Goal: Information Seeking & Learning: Learn about a topic

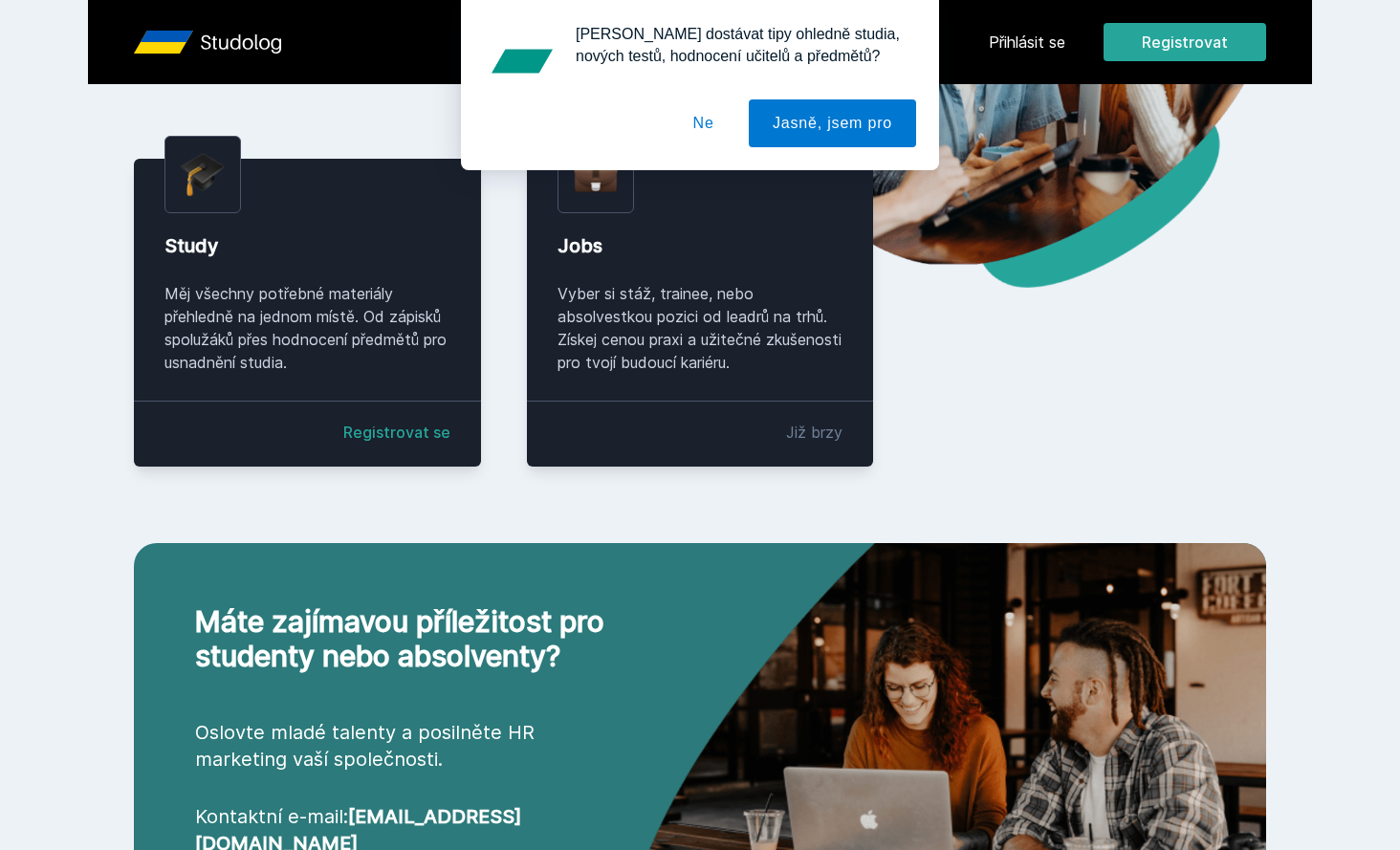
scroll to position [87, 0]
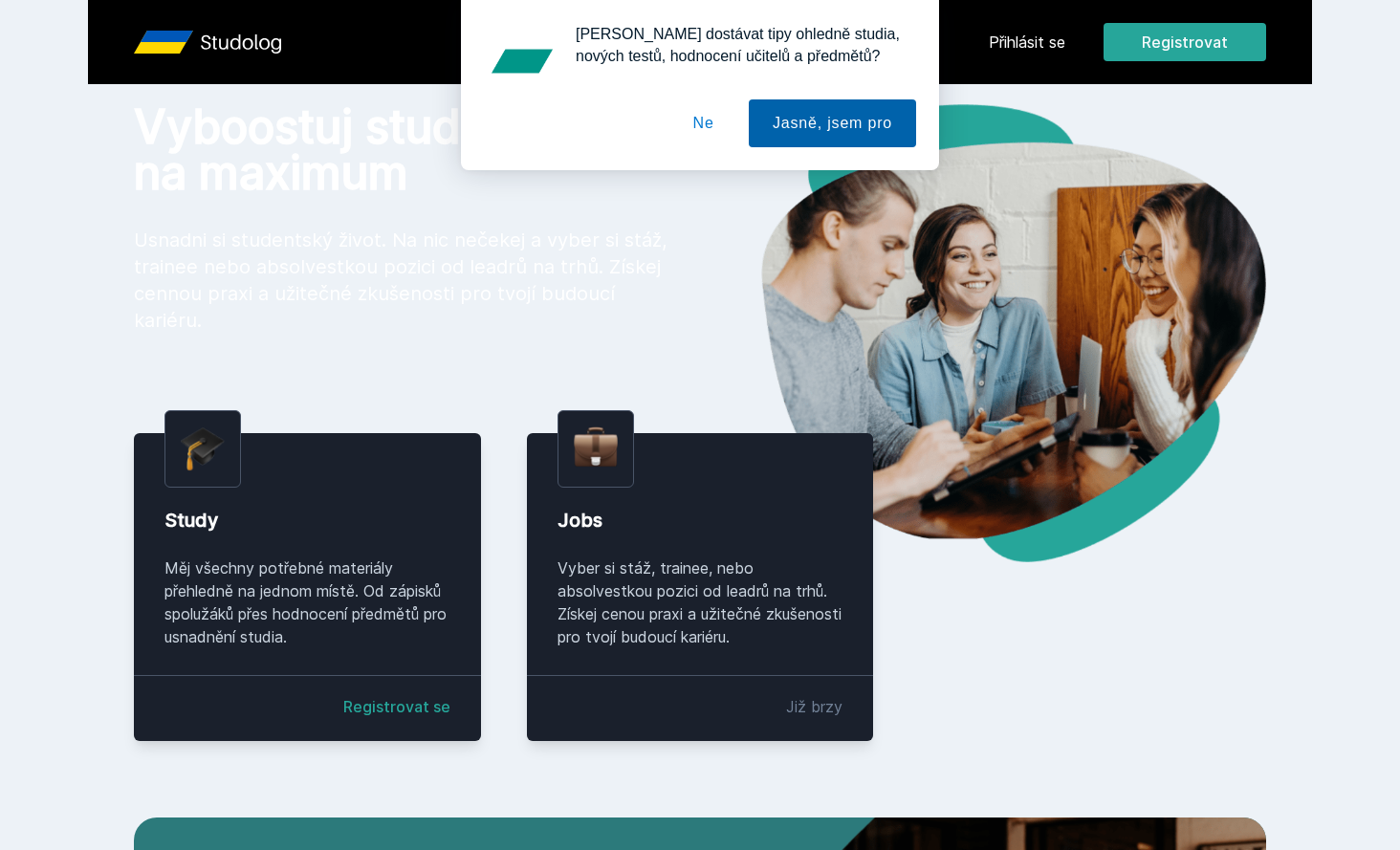
click at [853, 141] on button "Jasně, jsem pro" at bounding box center [831, 123] width 168 height 48
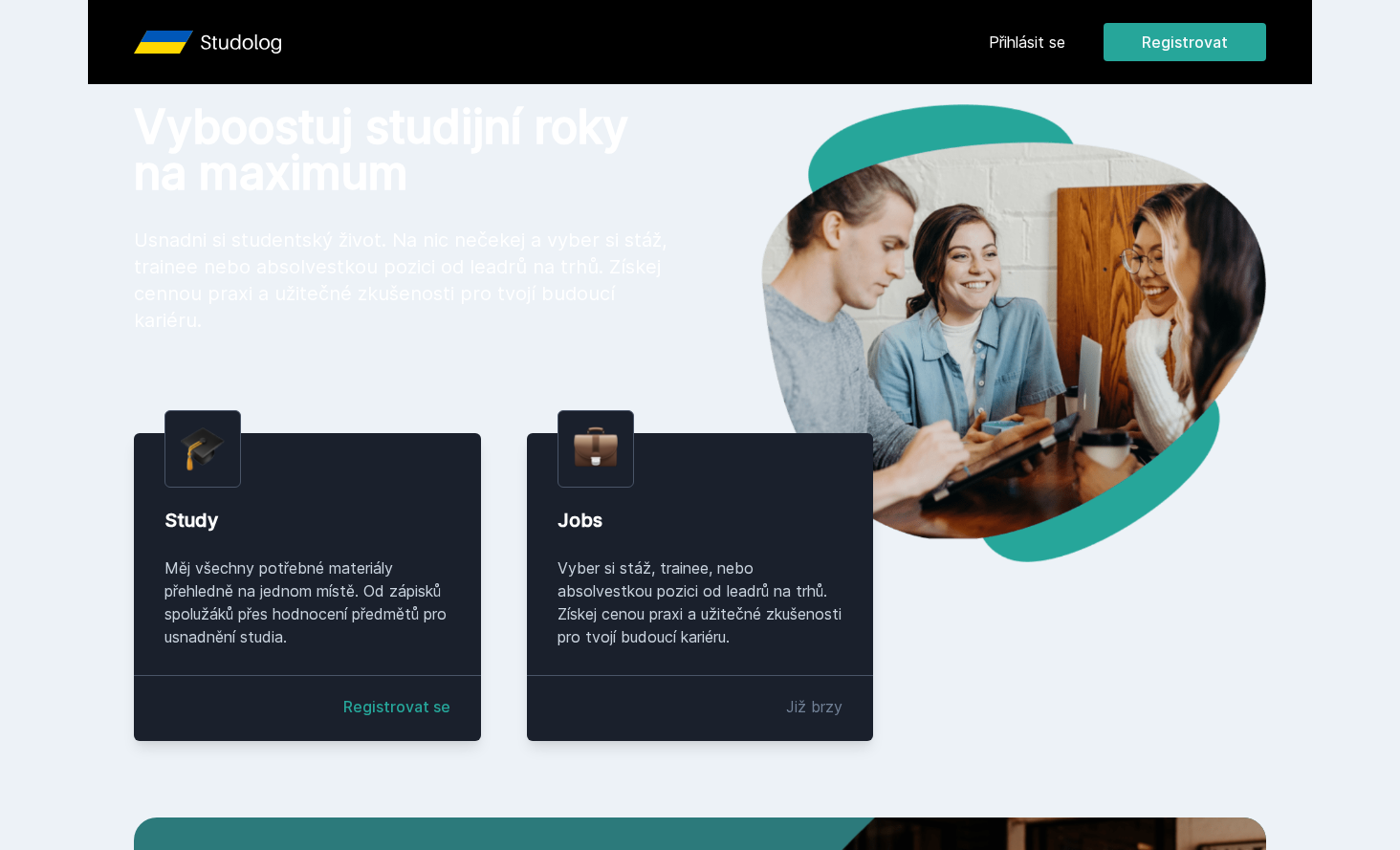
click at [1019, 45] on link "Přihlásit se" at bounding box center [1026, 42] width 76 height 23
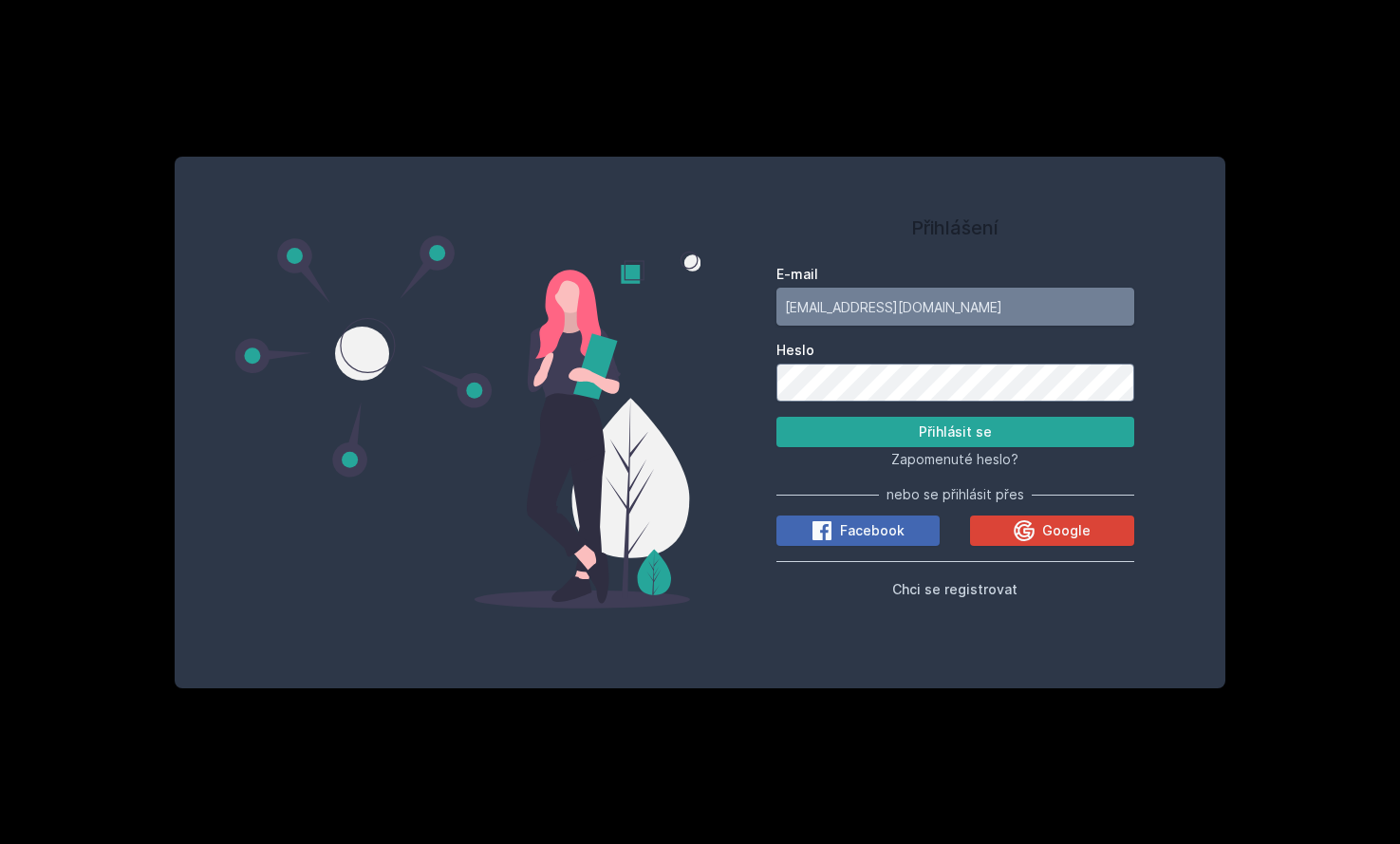
type input "[EMAIL_ADDRESS][DOMAIN_NAME]"
click at [955, 431] on button "Přihlásit se" at bounding box center [955, 431] width 358 height 31
click at [771, 396] on div "Přihlášení E-mail [EMAIL_ADDRESS][DOMAIN_NAME] Heslo Přihlásit se Zapomenuté he…" at bounding box center [955, 422] width 509 height 486
click at [937, 589] on span "Chci se registrovat" at bounding box center [955, 589] width 125 height 16
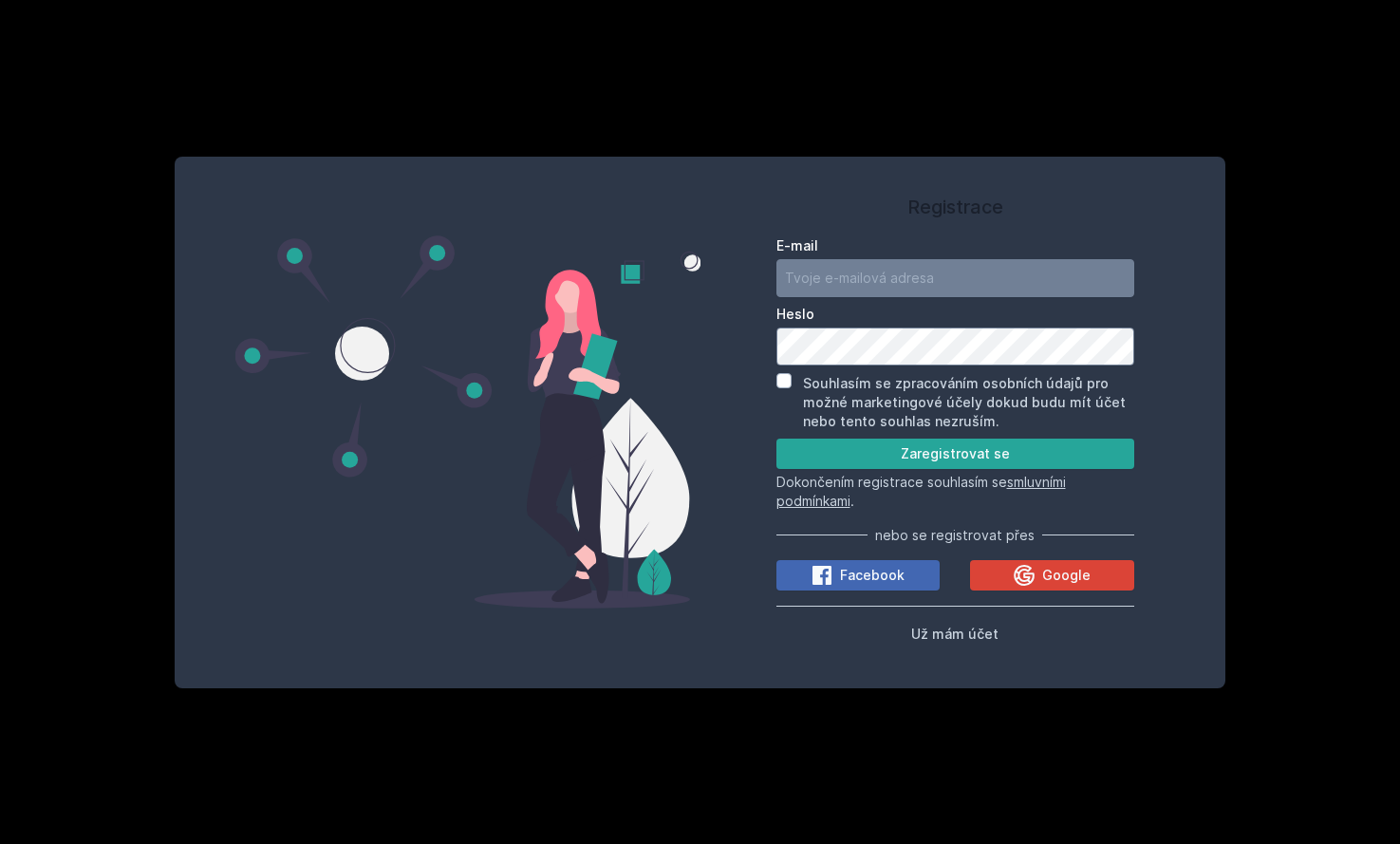
click at [896, 301] on form "E-mail [GEOGRAPHIC_DATA] Souhlasím se zpracováním osobních údajů pro možné mark…" at bounding box center [955, 373] width 358 height 274
click at [892, 283] on input "E-mail" at bounding box center [955, 278] width 358 height 38
type input "d"
type input "[EMAIL_ADDRESS][DOMAIN_NAME]"
click at [783, 380] on input "Souhlasím se zpracováním osobních údajů pro možné marketingové účely dokud budu…" at bounding box center [783, 380] width 15 height 15
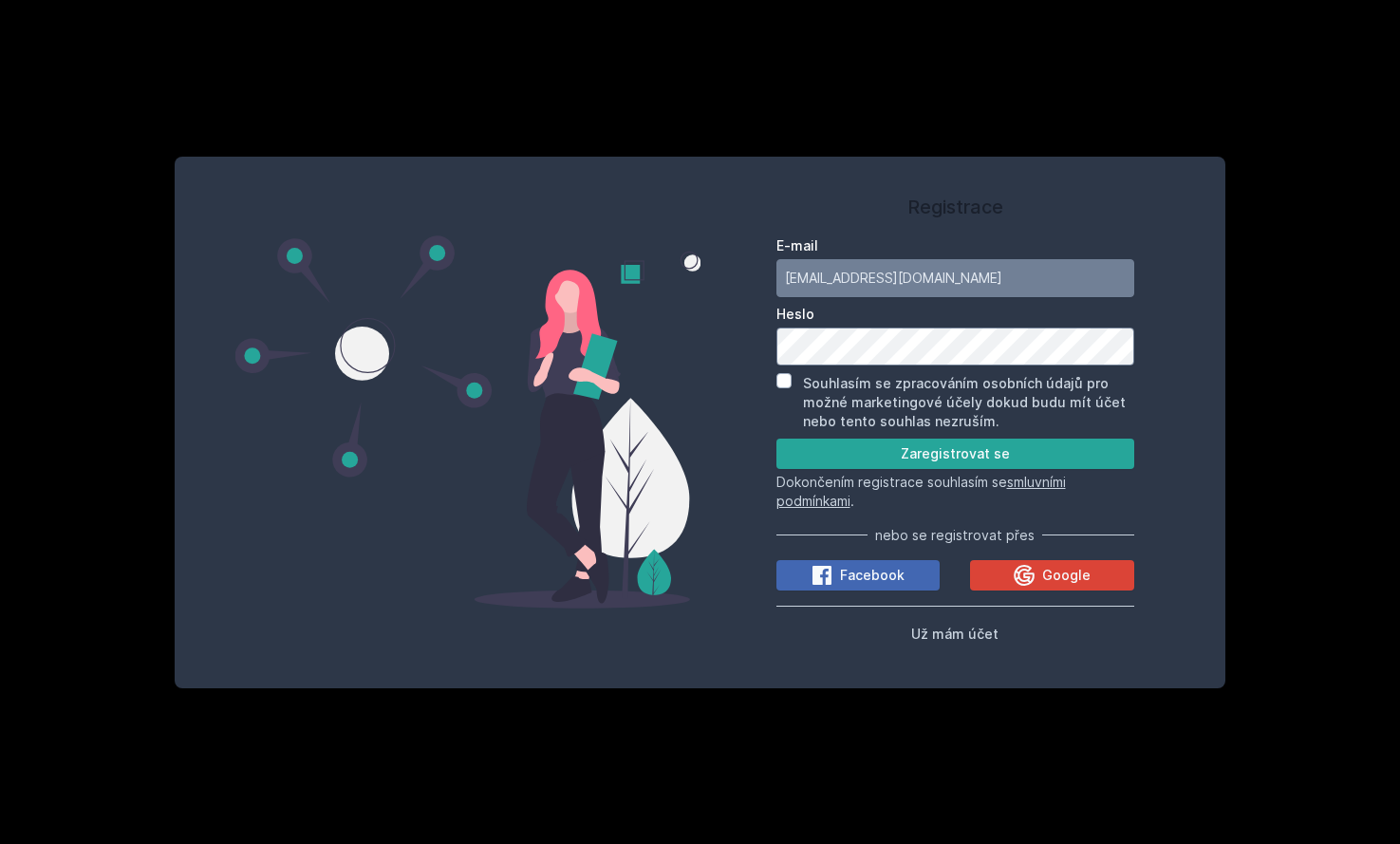
checkbox input "true"
click at [890, 467] on button "Zaregistrovat se" at bounding box center [955, 453] width 358 height 31
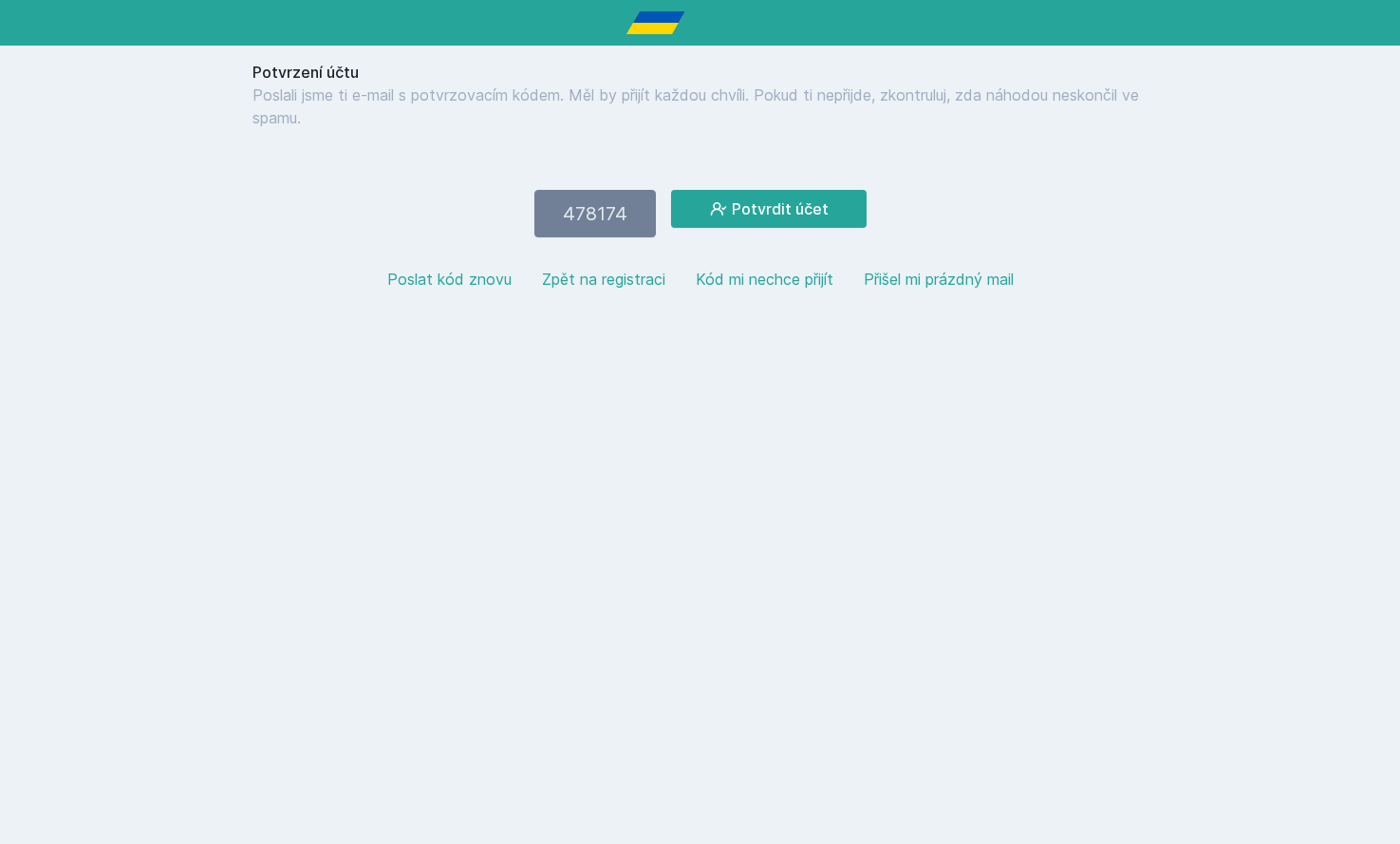
type input "478174"
click at [802, 210] on button "Potvrdit účet" at bounding box center [768, 209] width 195 height 38
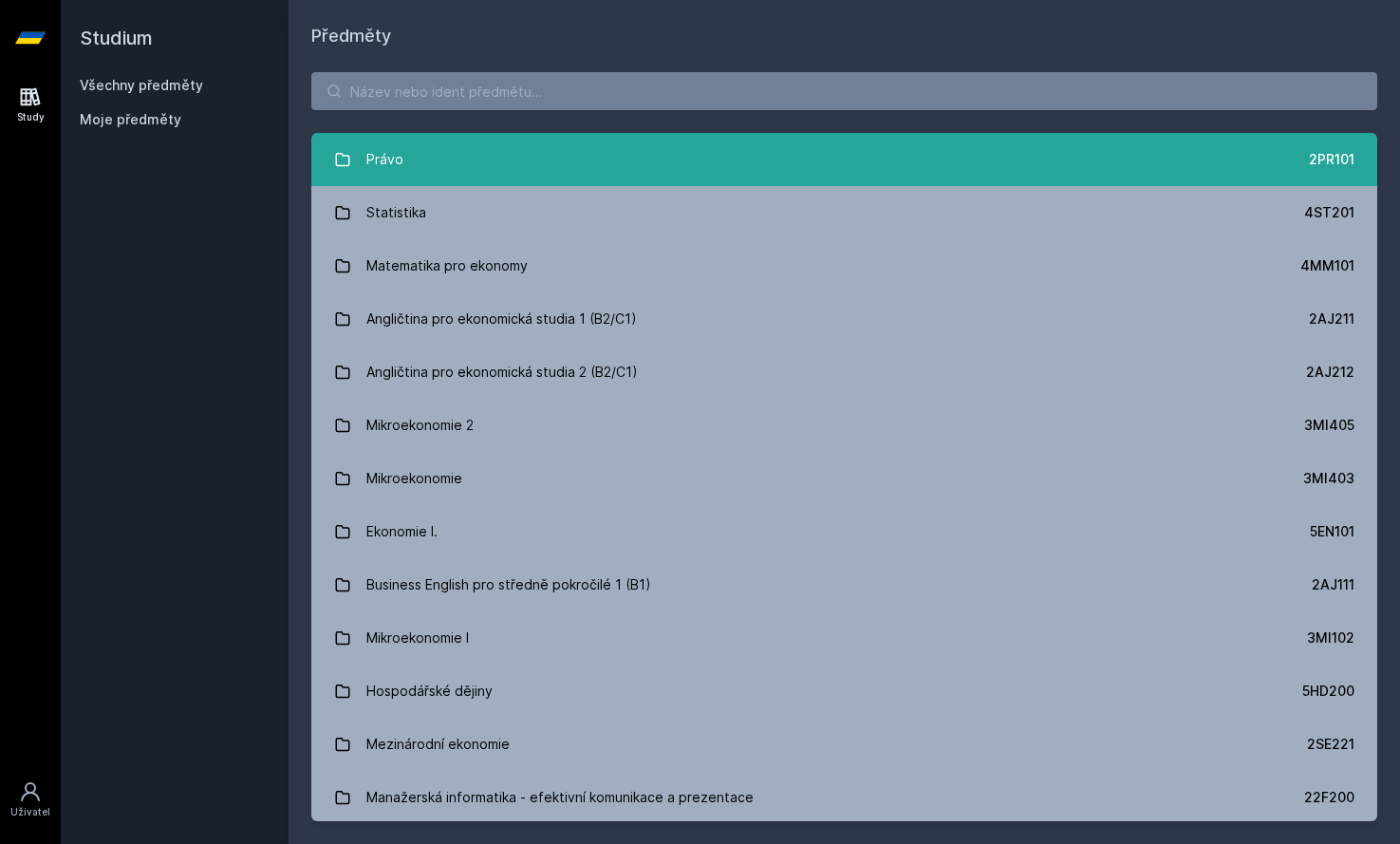
click at [524, 181] on link "Právo 2PR101" at bounding box center [844, 160] width 1066 height 53
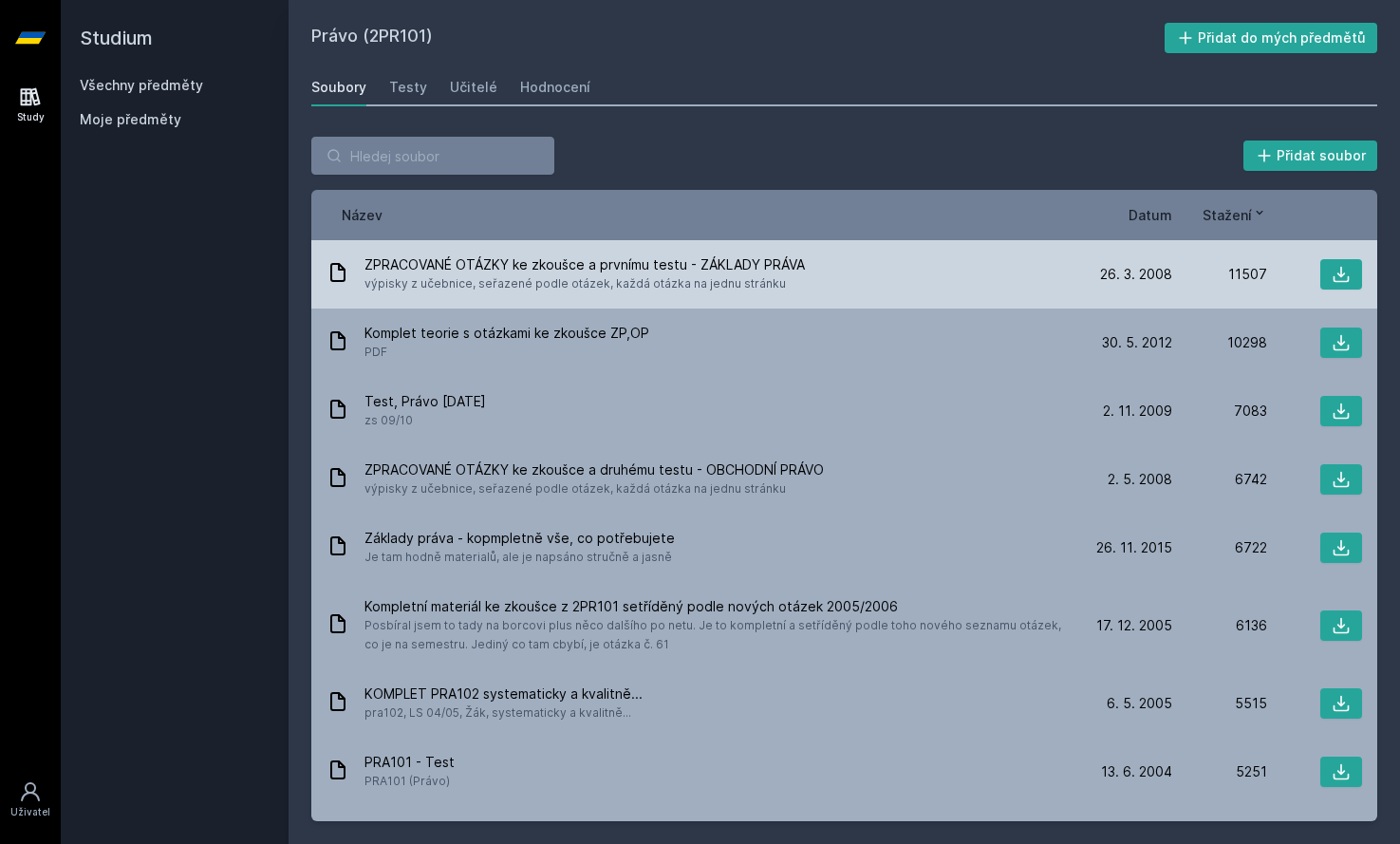
click at [736, 273] on span "ZPRACOVANÉ OTÁZKY ke zkoušce a prvnímu testu - ZÁKLADY PRÁVA" at bounding box center [584, 264] width 440 height 19
click at [335, 275] on icon at bounding box center [337, 272] width 23 height 23
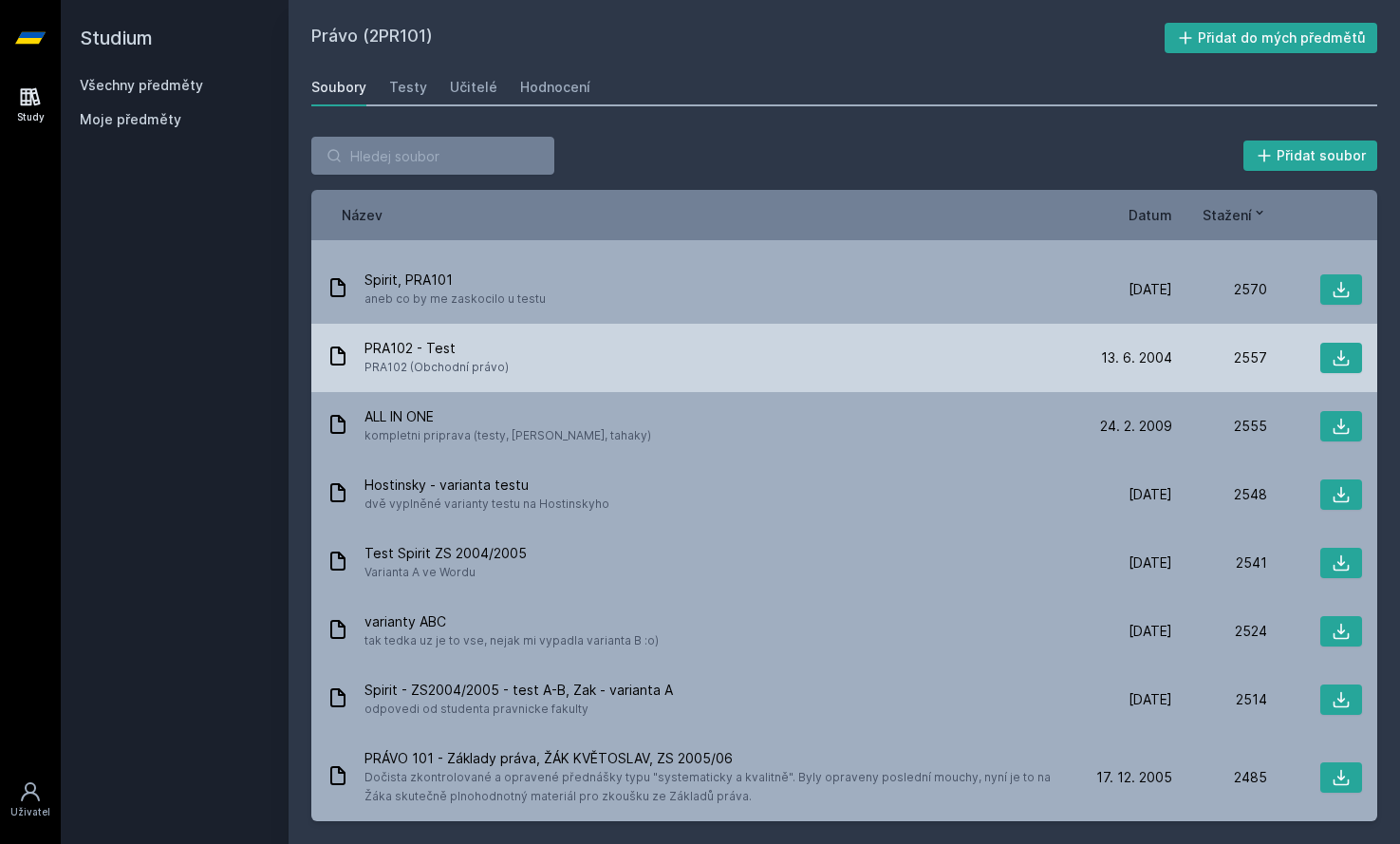
scroll to position [3749, 0]
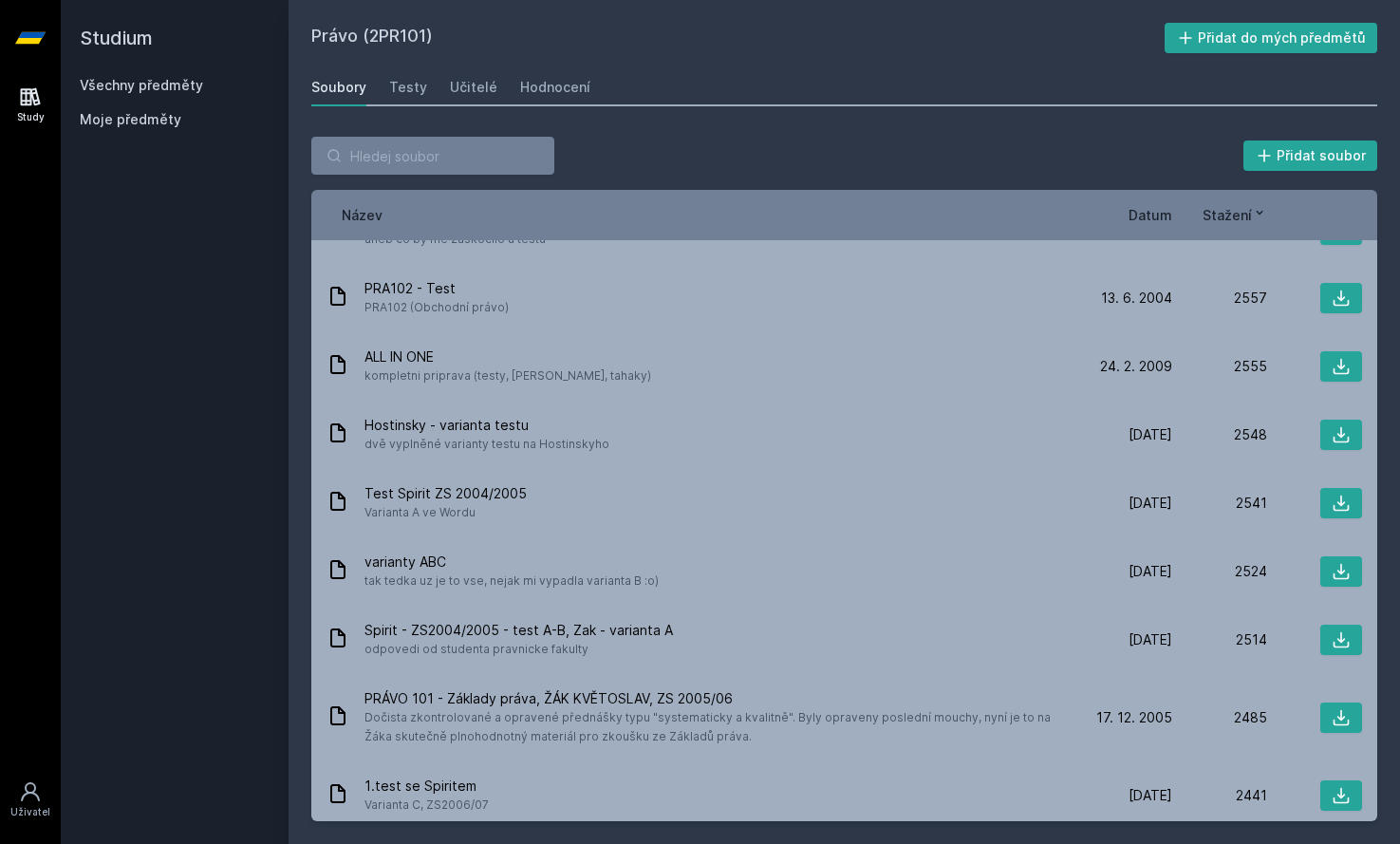
click at [425, 86] on div "Soubory Testy Učitelé Hodnocení" at bounding box center [844, 87] width 1066 height 38
click at [417, 89] on div "Testy" at bounding box center [408, 87] width 38 height 19
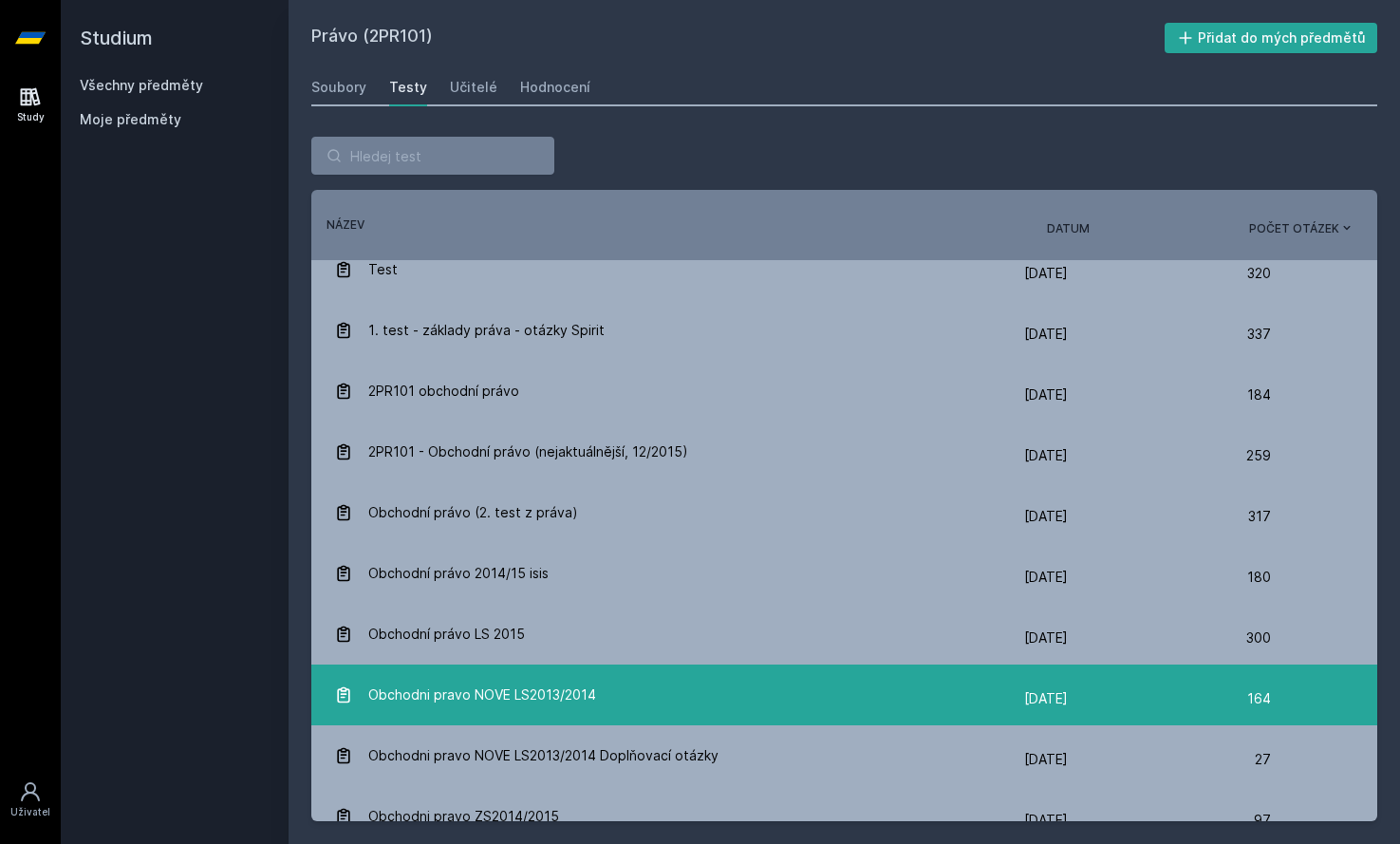
scroll to position [411, 0]
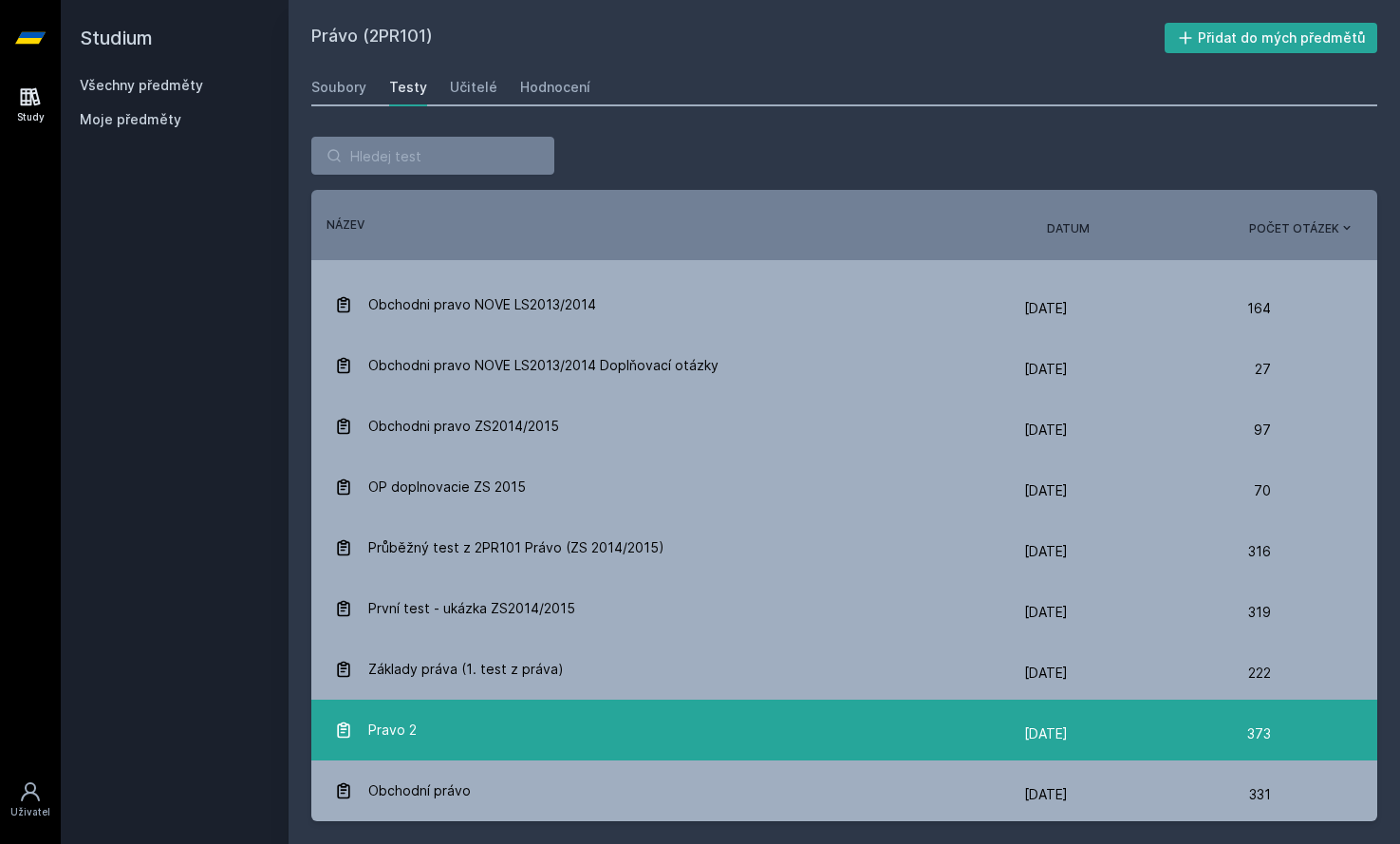
click at [656, 729] on div "Pravo 2" at bounding box center [679, 730] width 690 height 38
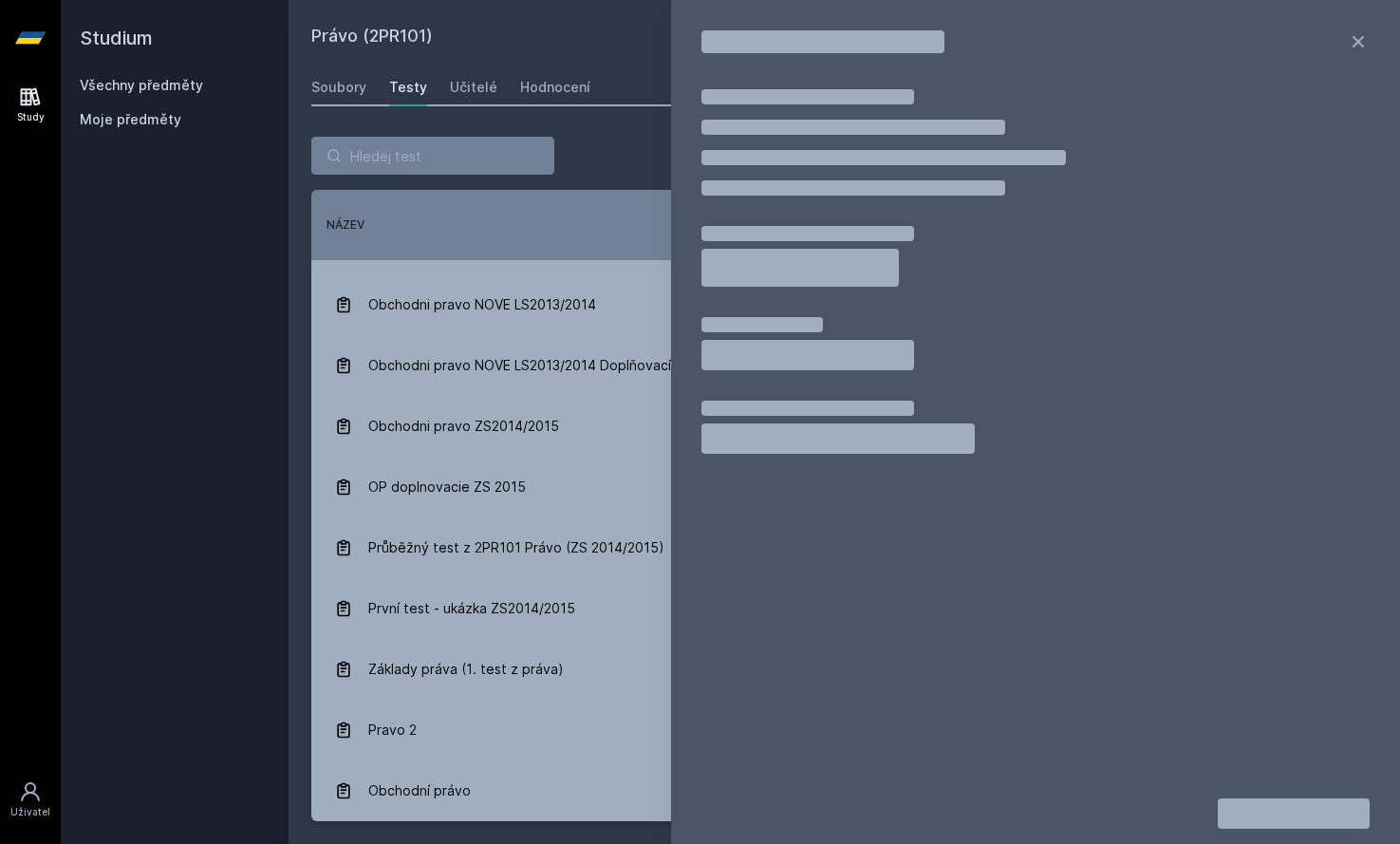
click at [601, 215] on div "Název Datum Počet otázek" at bounding box center [844, 225] width 1066 height 25
click at [1364, 47] on icon at bounding box center [1359, 42] width 12 height 12
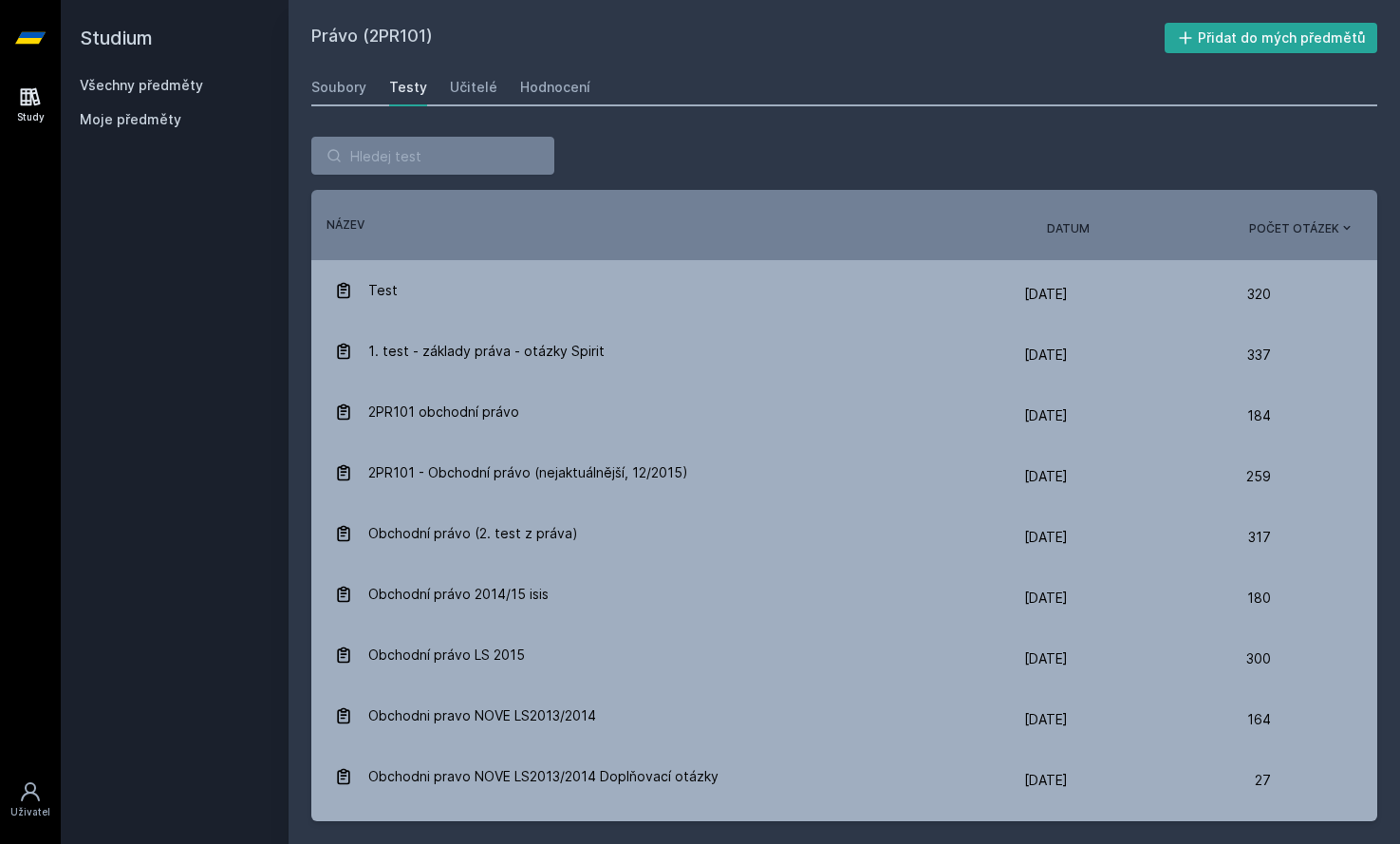
scroll to position [411, 0]
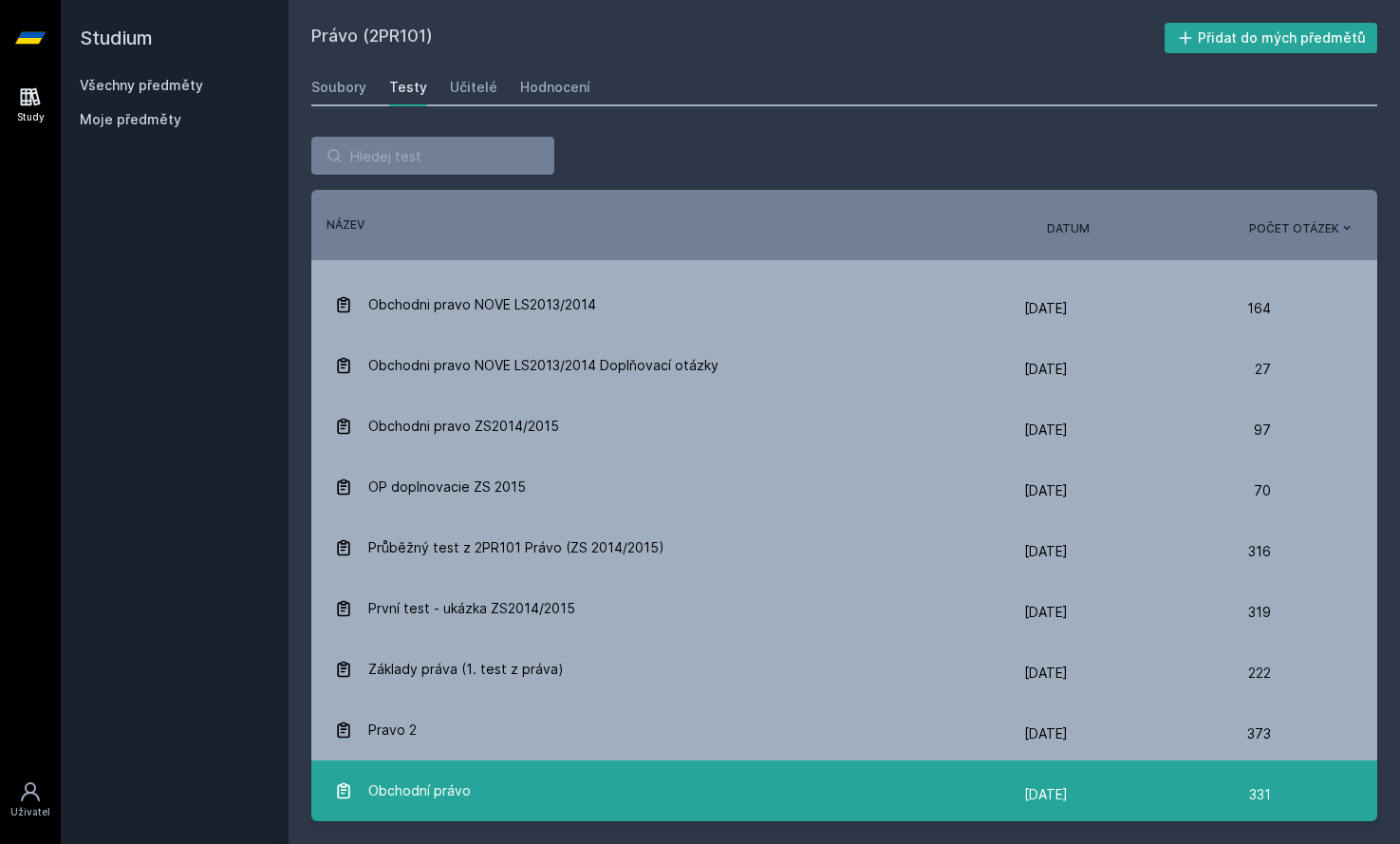
click at [681, 764] on link "Obchodní právo [DATE] [DATE] 331" at bounding box center [844, 791] width 1066 height 61
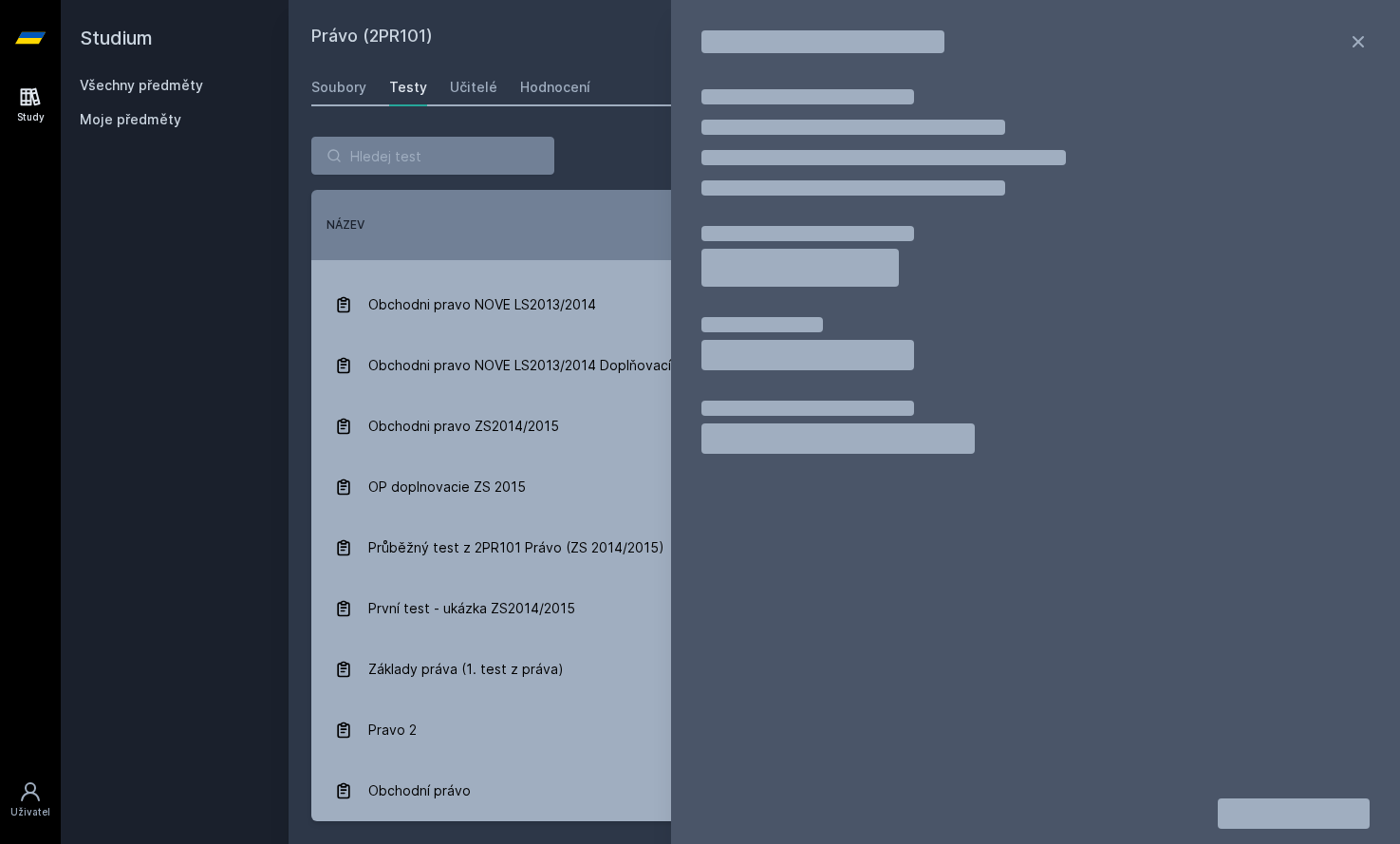
click at [597, 214] on div "Název Datum Počet otázek" at bounding box center [844, 225] width 1066 height 25
click at [600, 142] on div at bounding box center [844, 156] width 1066 height 38
click at [1365, 43] on icon at bounding box center [1358, 41] width 23 height 23
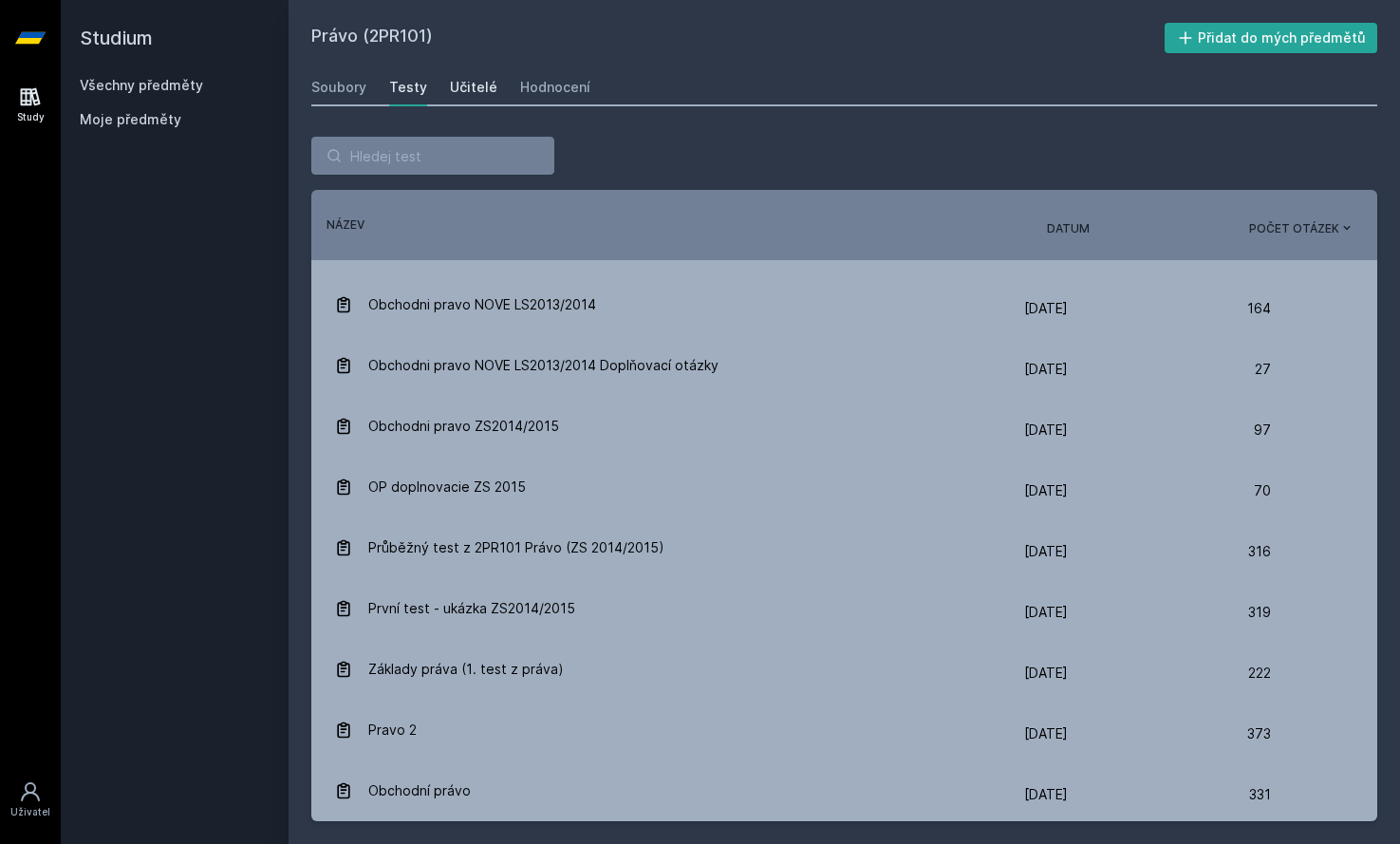
click at [484, 99] on link "Učitelé" at bounding box center [474, 87] width 47 height 38
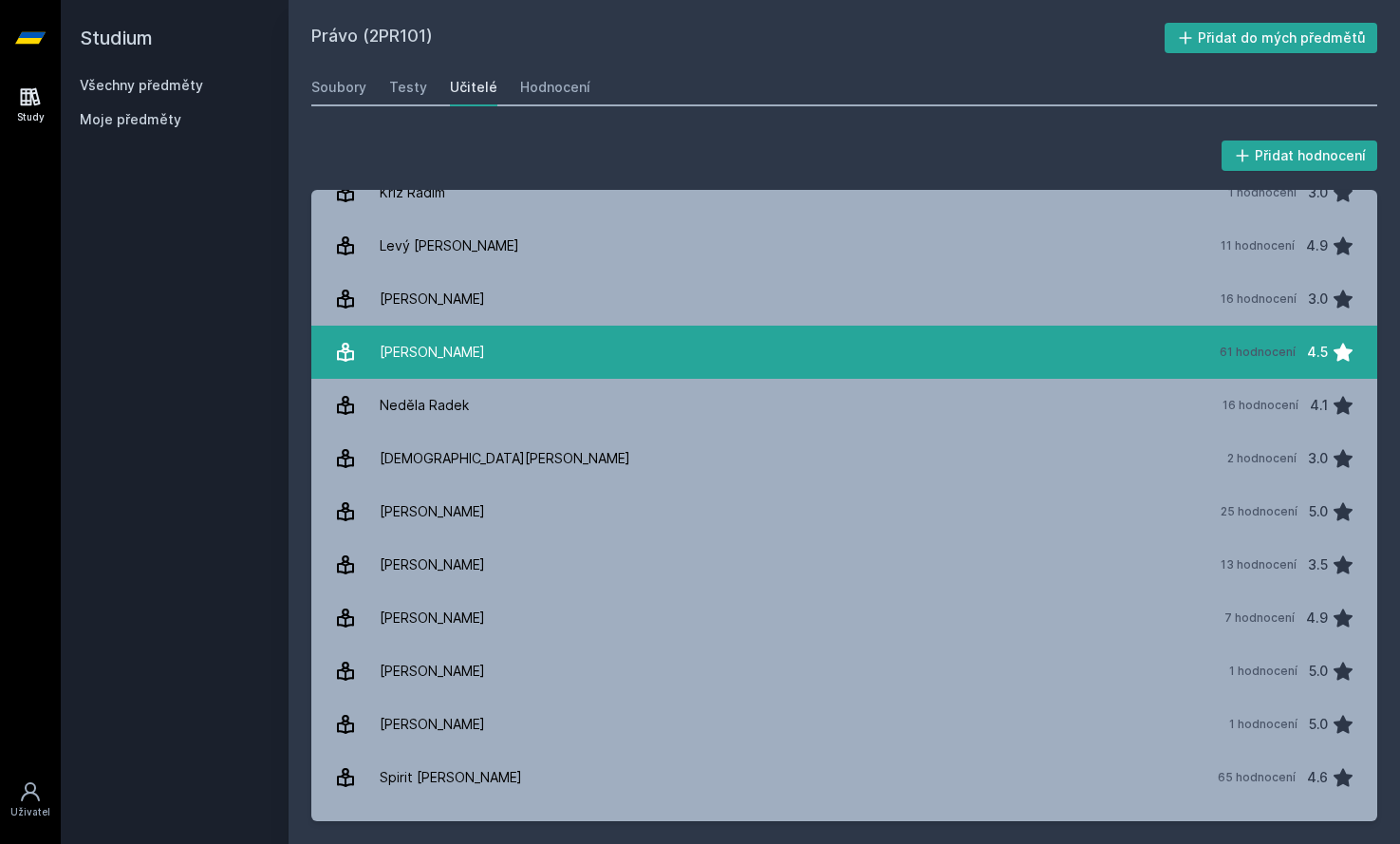
scroll to position [915, 0]
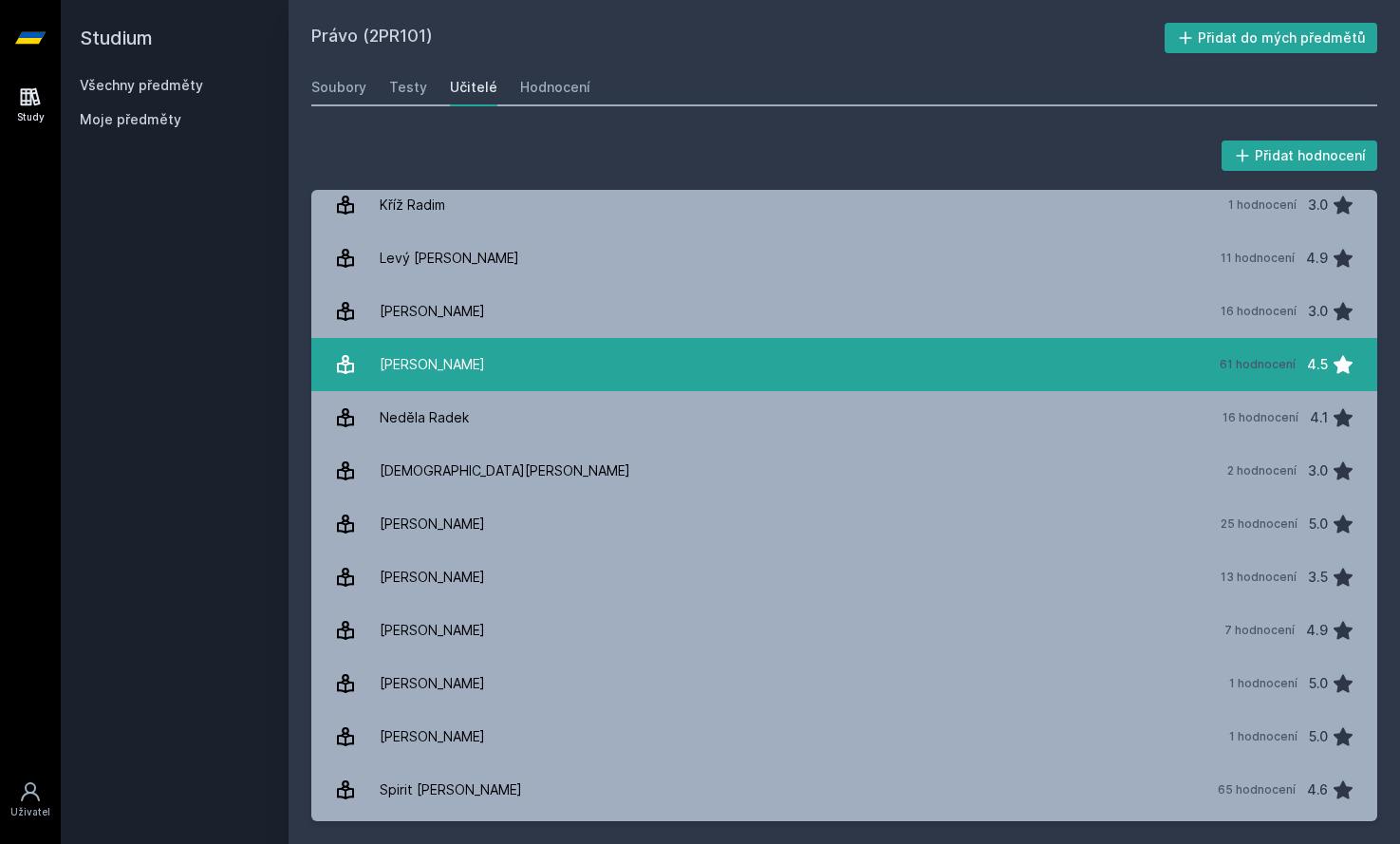
click at [540, 348] on link "[PERSON_NAME] 61 hodnocení 4.5" at bounding box center [844, 364] width 1066 height 53
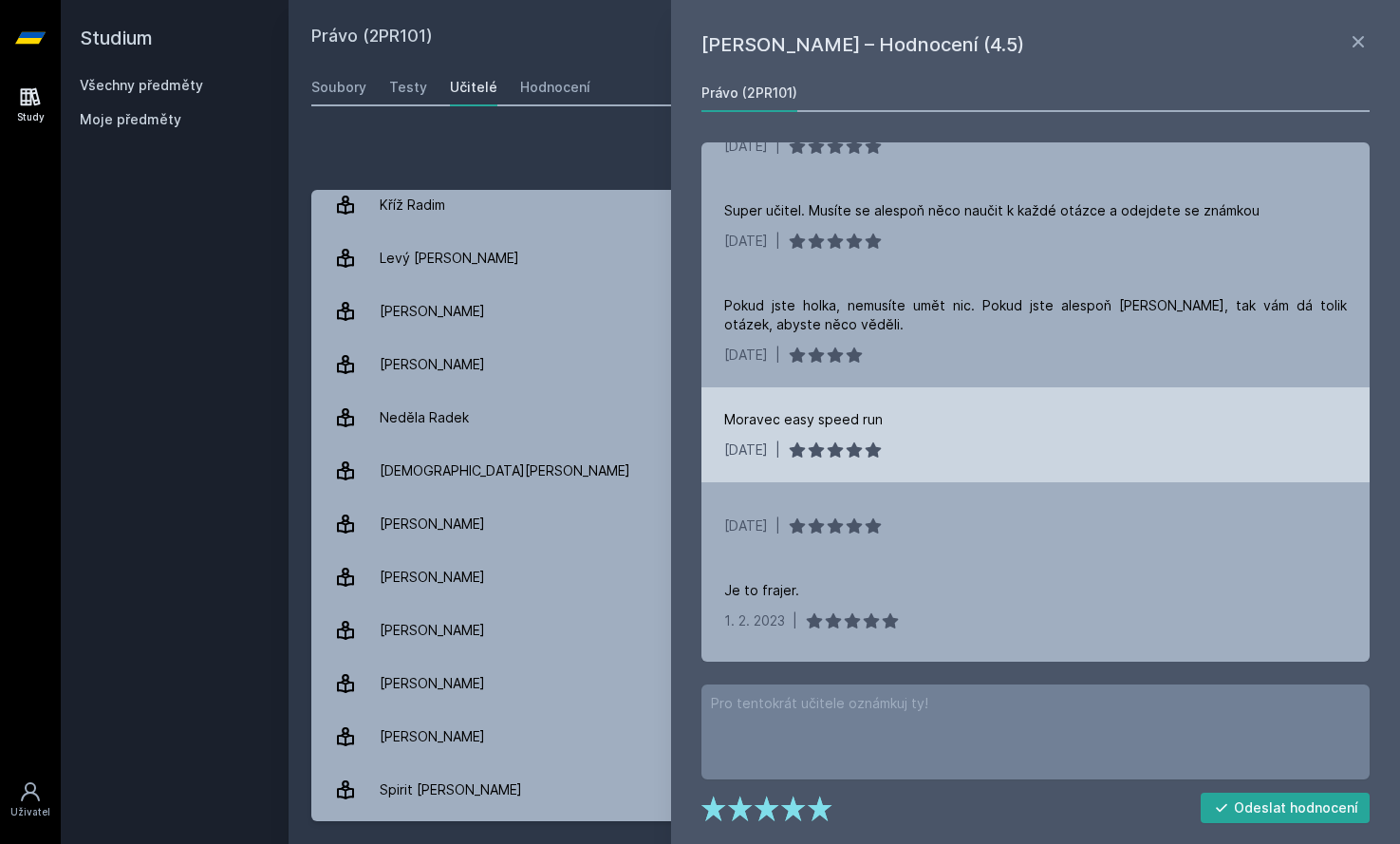
scroll to position [196, 0]
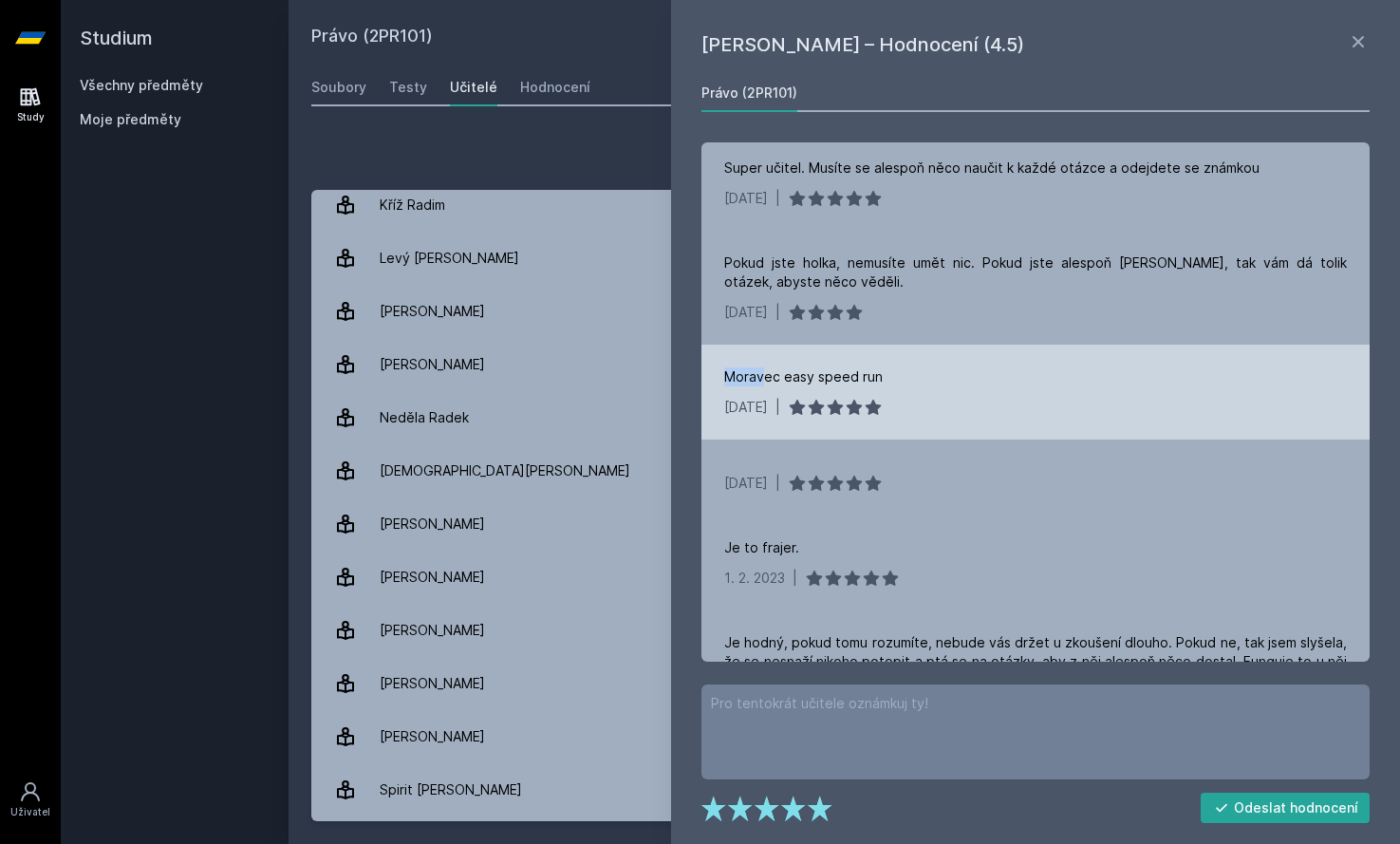
drag, startPoint x: 762, startPoint y: 382, endPoint x: 818, endPoint y: 365, distance: 58.5
click at [818, 365] on div "Moravec easy speed run [DATE] |" at bounding box center [1035, 392] width 668 height 95
click at [814, 378] on div "Moravec easy speed run" at bounding box center [803, 376] width 159 height 19
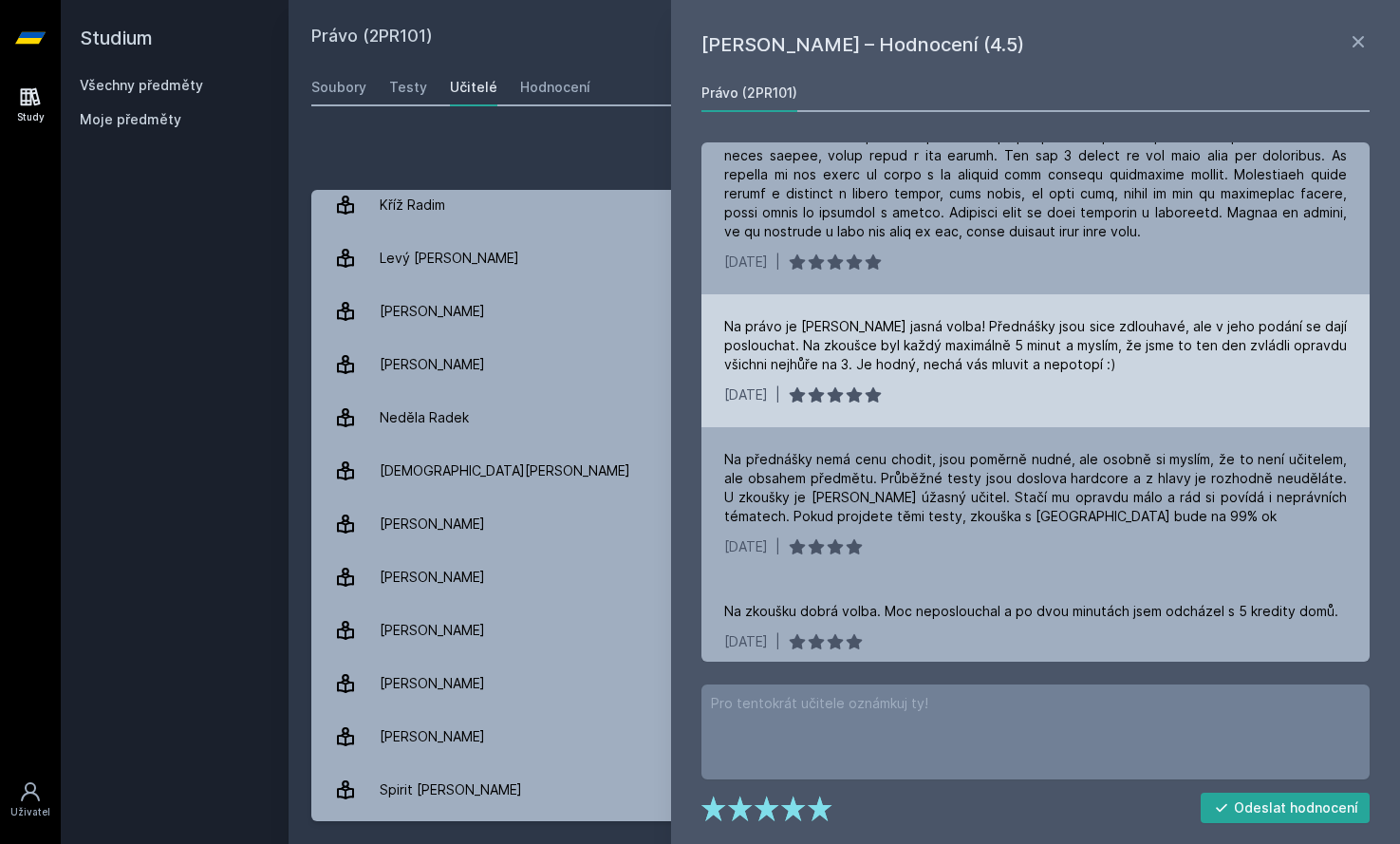
scroll to position [1040, 0]
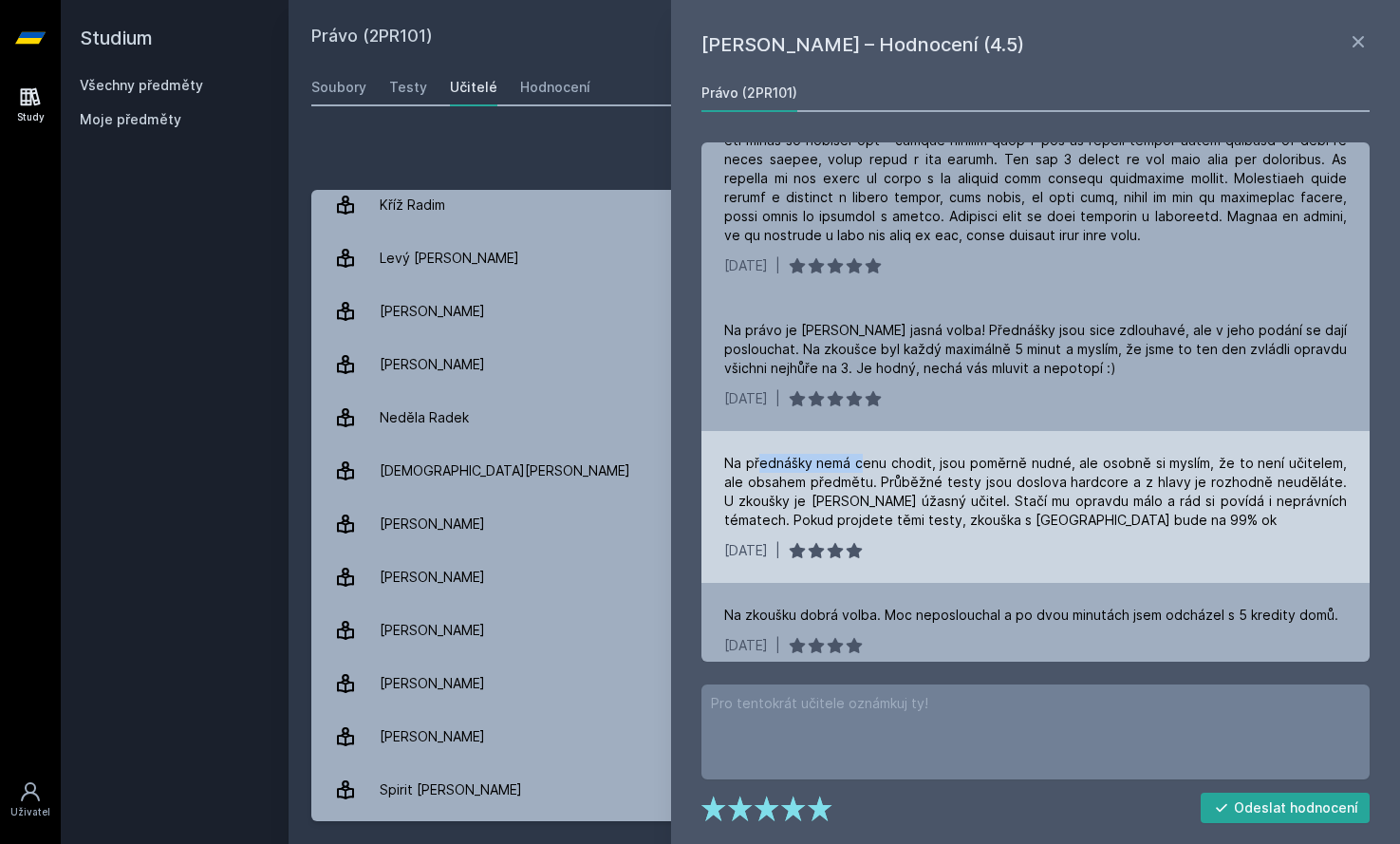
drag, startPoint x: 758, startPoint y: 465, endPoint x: 866, endPoint y: 469, distance: 108.1
click at [866, 469] on div "Na přednášky nemá cenu chodit, jsou poměrně nudné, ale osobně si myslím, že to …" at bounding box center [1035, 491] width 623 height 76
click at [873, 465] on div "Na přednášky nemá cenu chodit, jsou poměrně nudné, ale osobně si myslím, že to …" at bounding box center [1035, 491] width 623 height 76
drag, startPoint x: 934, startPoint y: 471, endPoint x: 976, endPoint y: 465, distance: 42.4
click at [971, 466] on div "Na přednášky nemá cenu chodit, jsou poměrně nudné, ale osobně si myslím, že to …" at bounding box center [1035, 491] width 623 height 76
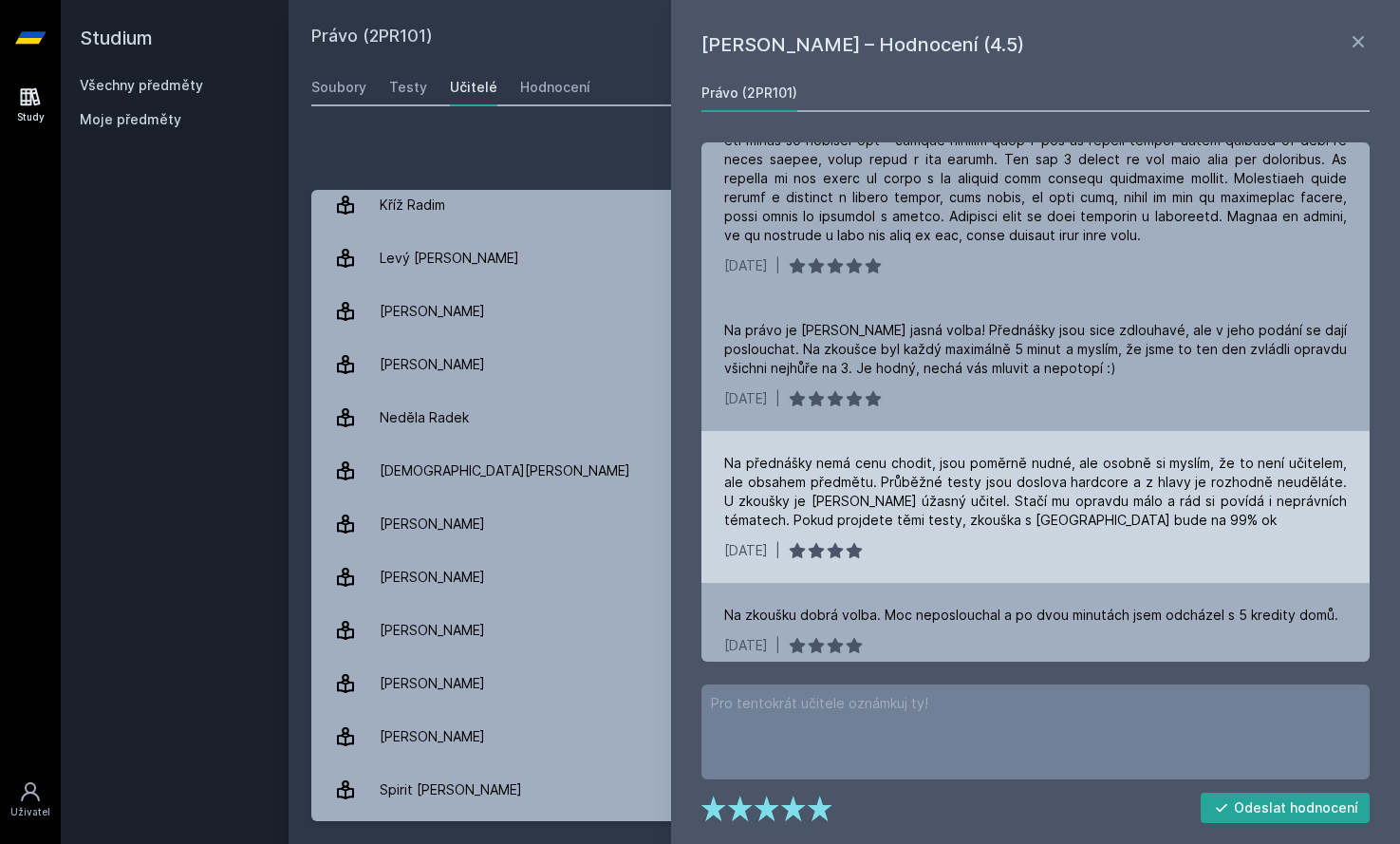
click at [978, 469] on div "Na přednášky nemá cenu chodit, jsou poměrně nudné, ale osobně si myslím, že to …" at bounding box center [1035, 491] width 623 height 76
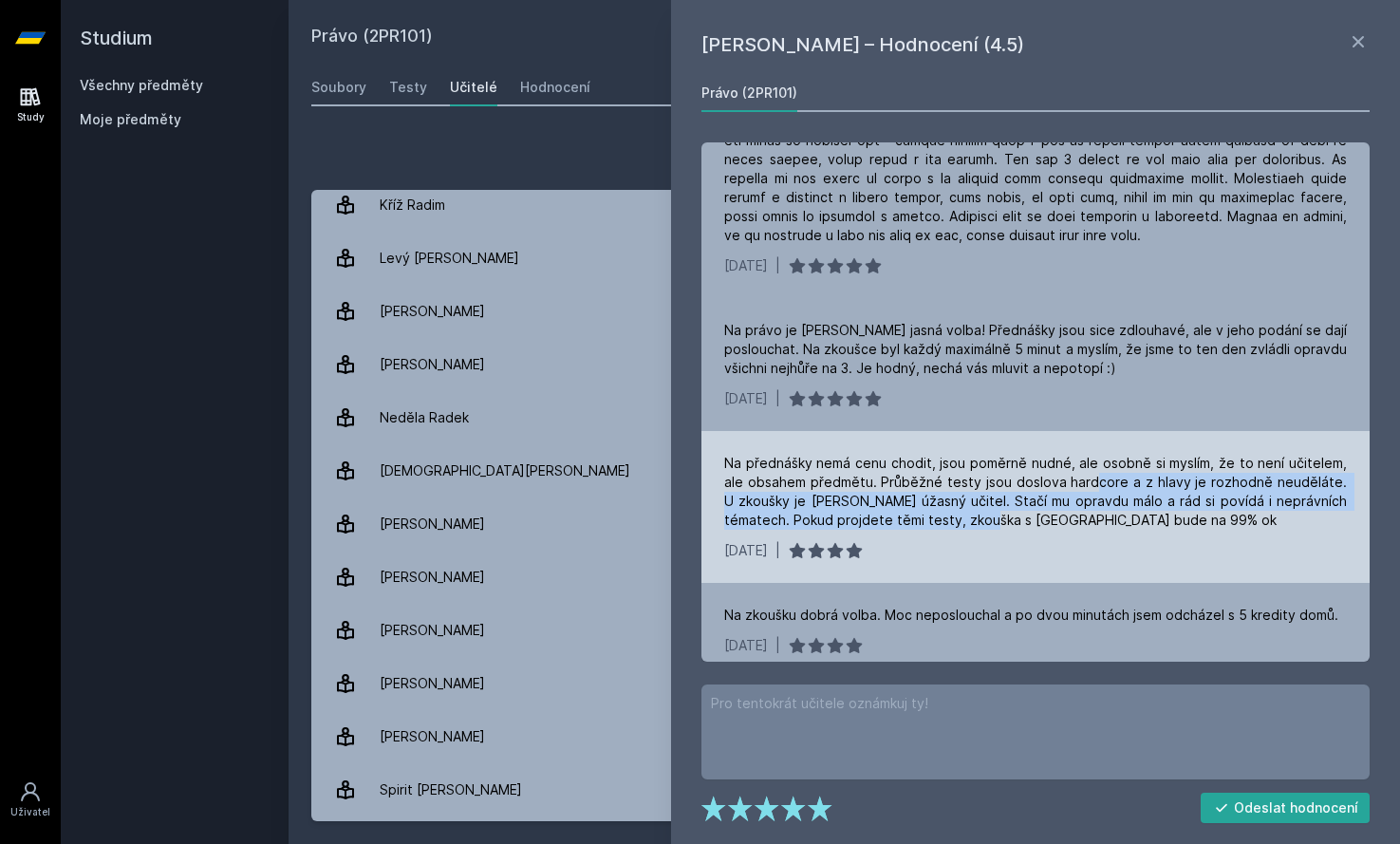
drag, startPoint x: 1086, startPoint y: 481, endPoint x: 981, endPoint y: 506, distance: 107.9
click at [1006, 513] on div "Na přednášky nemá cenu chodit, jsou poměrně nudné, ale osobně si myslím, že to …" at bounding box center [1035, 491] width 623 height 76
click at [871, 491] on div "Na přednášky nemá cenu chodit, jsou poměrně nudné, ale osobně si myslím, že to …" at bounding box center [1035, 491] width 623 height 76
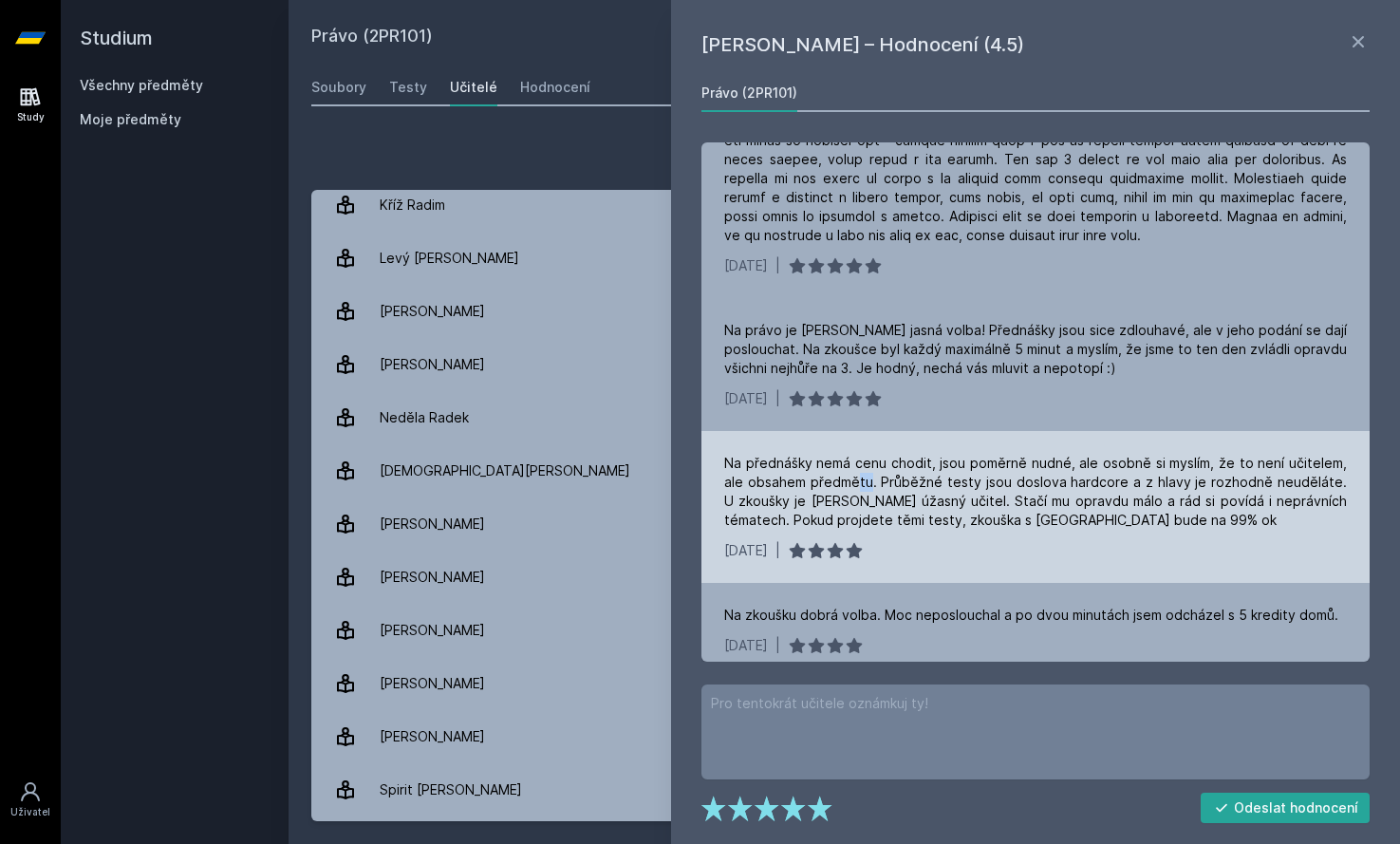
drag, startPoint x: 854, startPoint y: 486, endPoint x: 869, endPoint y: 488, distance: 15.1
click at [869, 488] on div "Na přednášky nemá cenu chodit, jsou poměrně nudné, ale osobně si myslím, že to …" at bounding box center [1035, 491] width 623 height 76
drag, startPoint x: 885, startPoint y: 486, endPoint x: 906, endPoint y: 501, distance: 25.8
click at [904, 501] on div "Na přednášky nemá cenu chodit, jsou poměrně nudné, ale osobně si myslím, že to …" at bounding box center [1035, 491] width 623 height 76
click at [920, 502] on div "Na přednášky nemá cenu chodit, jsou poměrně nudné, ale osobně si myslím, že to …" at bounding box center [1035, 491] width 623 height 76
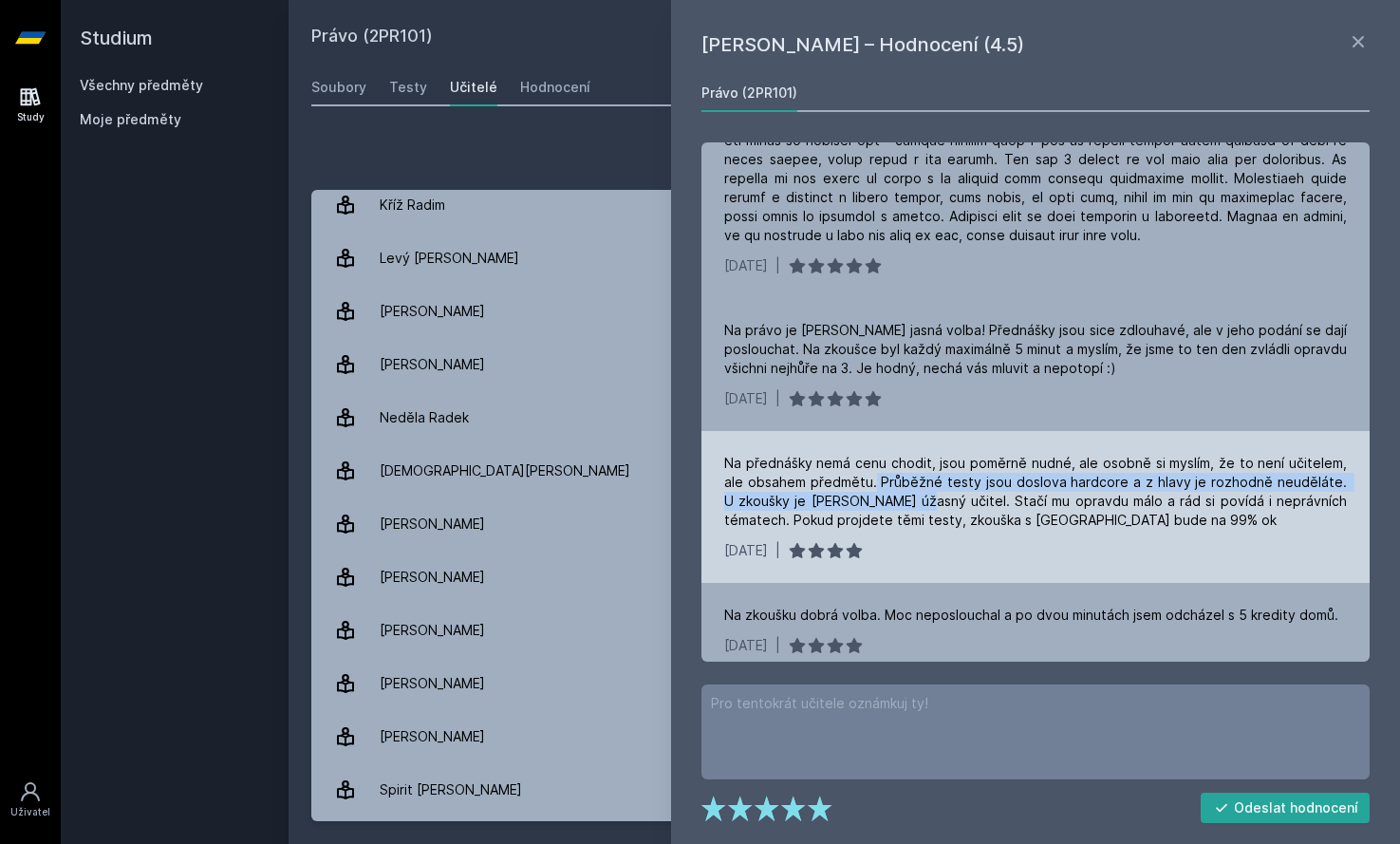
drag, startPoint x: 912, startPoint y: 504, endPoint x: 873, endPoint y: 480, distance: 45.8
click at [873, 480] on div "Na přednášky nemá cenu chodit, jsou poměrně nudné, ale osobně si myslím, že to …" at bounding box center [1035, 491] width 623 height 76
drag, startPoint x: 873, startPoint y: 481, endPoint x: 1003, endPoint y: 502, distance: 131.7
click at [1003, 502] on div "Na přednášky nemá cenu chodit, jsou poměrně nudné, ale osobně si myslím, že to …" at bounding box center [1035, 491] width 623 height 76
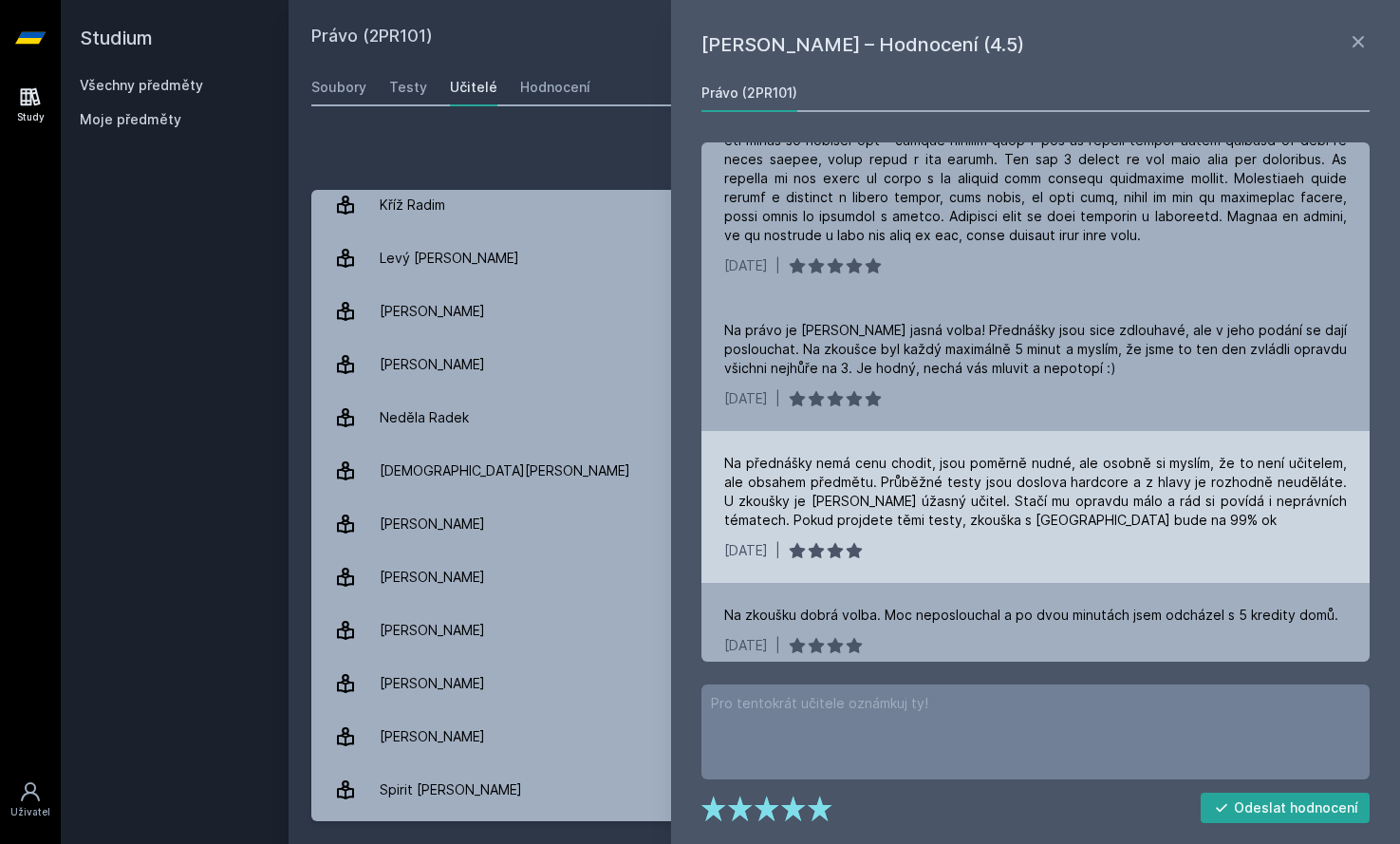
click at [1002, 502] on div "Na přednášky nemá cenu chodit, jsou poměrně nudné, ale osobně si myslím, že to …" at bounding box center [1035, 491] width 623 height 76
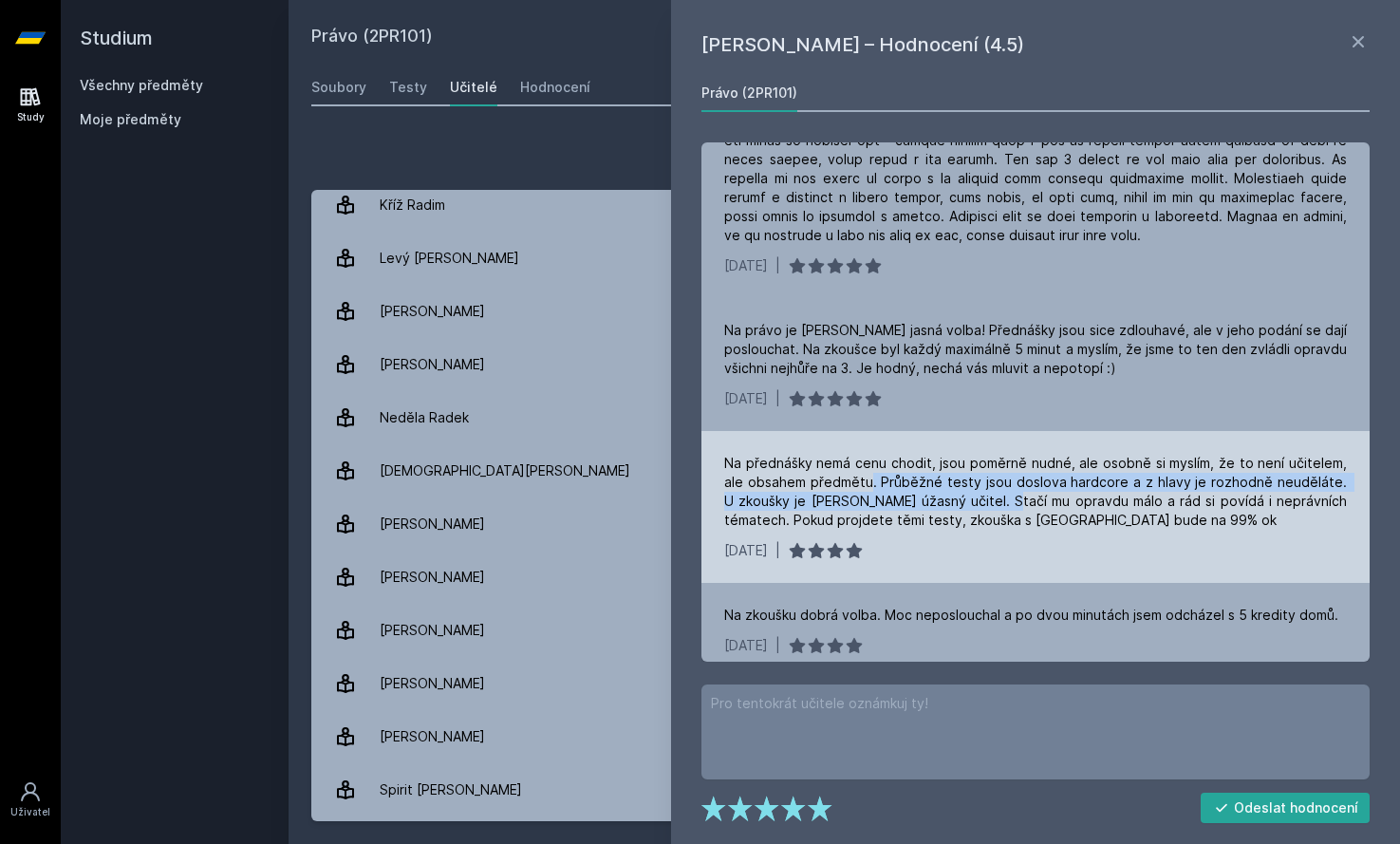
drag, startPoint x: 1008, startPoint y: 501, endPoint x: 866, endPoint y: 481, distance: 143.4
click at [866, 481] on div "Na přednášky nemá cenu chodit, jsou poměrně nudné, ale osobně si myslím, že to …" at bounding box center [1035, 491] width 623 height 76
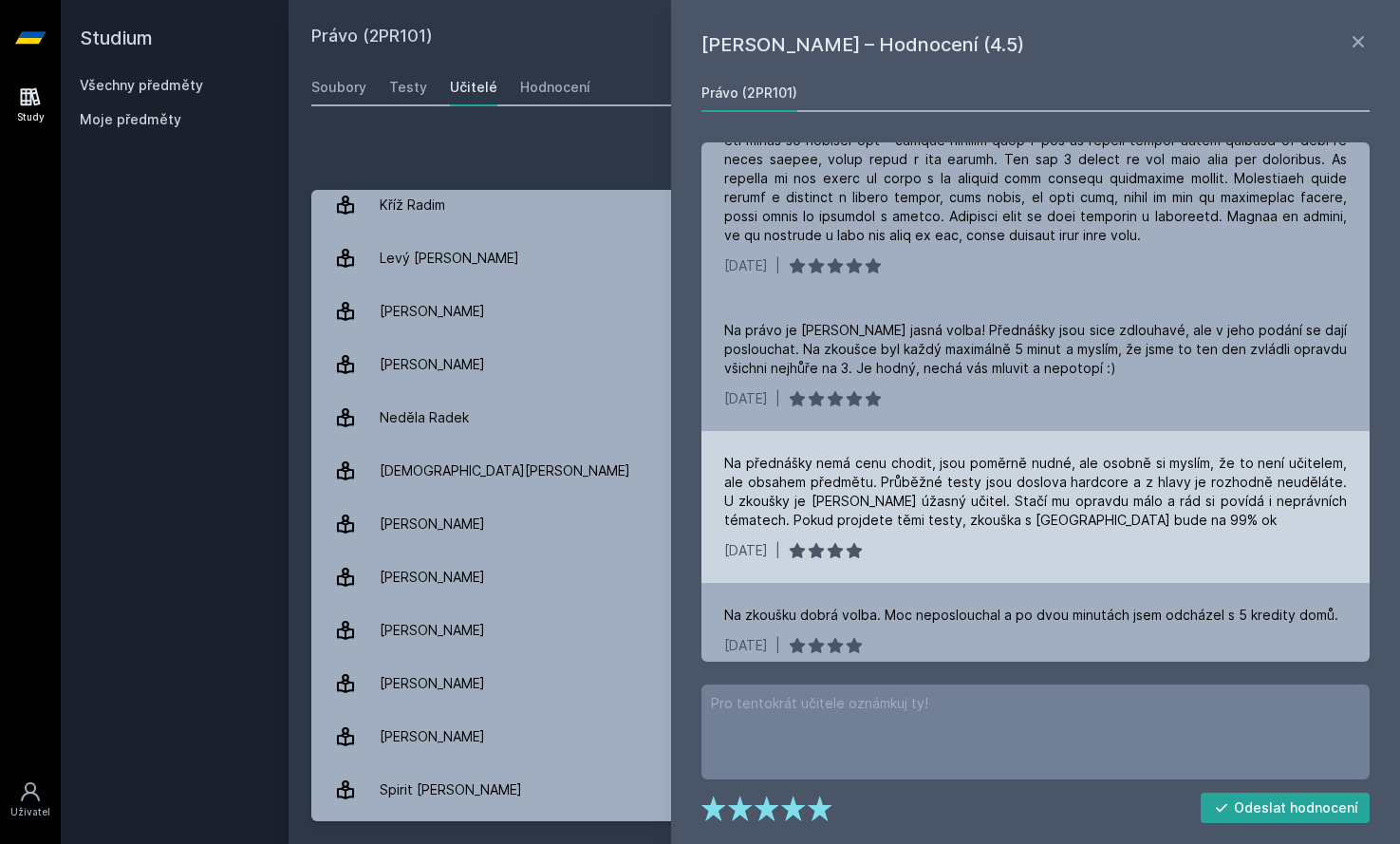
click at [855, 481] on div "Na přednášky nemá cenu chodit, jsou poměrně nudné, ale osobně si myslím, že to …" at bounding box center [1035, 491] width 623 height 76
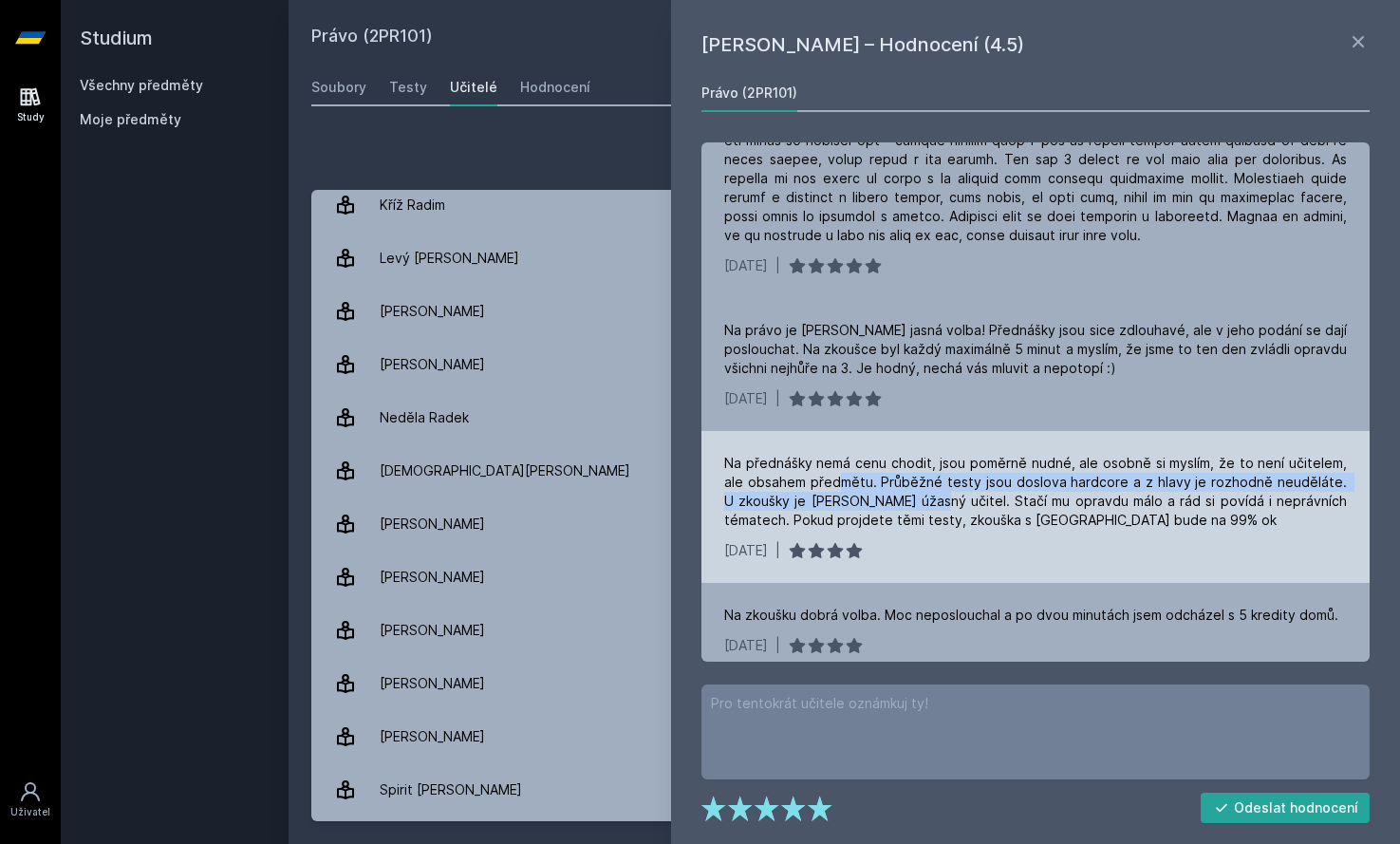
drag, startPoint x: 839, startPoint y: 484, endPoint x: 939, endPoint y: 499, distance: 101.1
click at [939, 499] on div "Na přednášky nemá cenu chodit, jsou poměrně nudné, ale osobně si myslím, že to …" at bounding box center [1035, 491] width 623 height 76
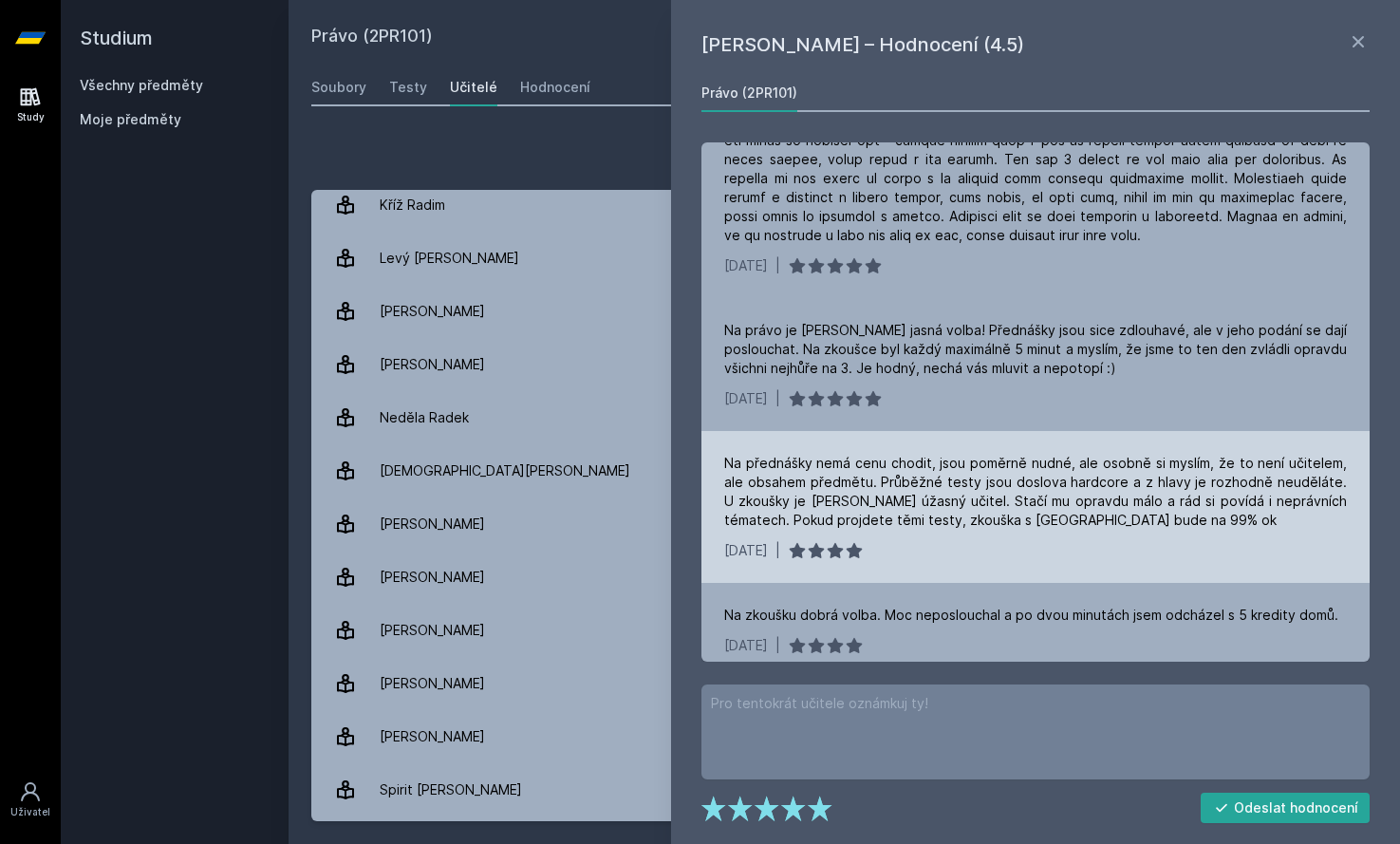
click at [946, 500] on div "Na přednášky nemá cenu chodit, jsou poměrně nudné, ale osobně si myslím, že to …" at bounding box center [1035, 491] width 623 height 76
drag, startPoint x: 967, startPoint y: 512, endPoint x: 922, endPoint y: 495, distance: 48.1
click at [940, 502] on div "Na přednášky nemá cenu chodit, jsou poměrně nudné, ale osobně si myslím, že to …" at bounding box center [1035, 491] width 623 height 76
click at [904, 491] on div "Na přednášky nemá cenu chodit, jsou poměrně nudné, ale osobně si myslím, že to …" at bounding box center [1035, 491] width 623 height 76
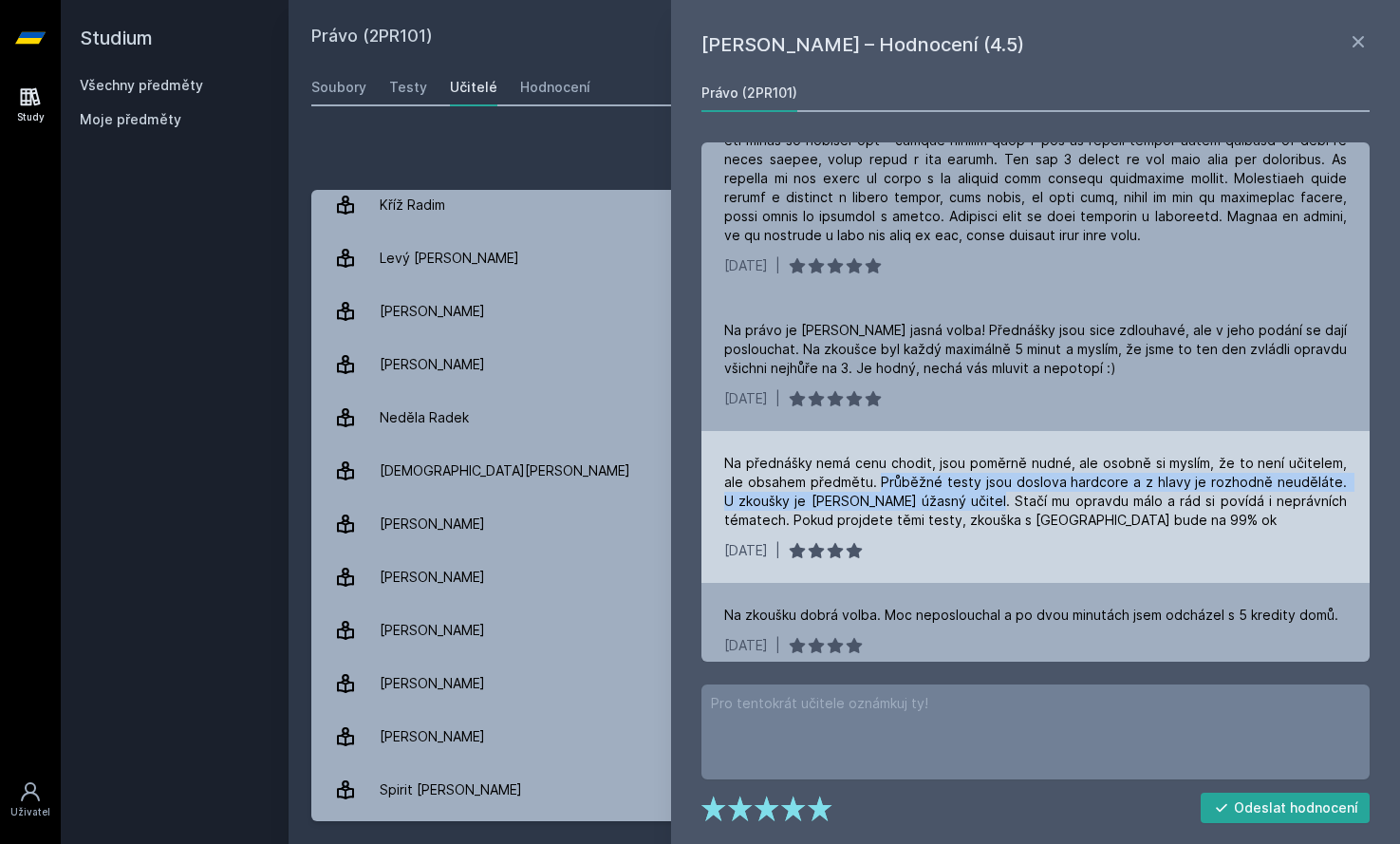
drag, startPoint x: 878, startPoint y: 484, endPoint x: 990, endPoint y: 503, distance: 113.6
click at [990, 503] on div "Na přednášky nemá cenu chodit, jsou poměrně nudné, ale osobně si myslím, že to …" at bounding box center [1035, 491] width 623 height 76
click at [992, 500] on div "Na přednášky nemá cenu chodit, jsou poměrně nudné, ale osobně si myslím, že to …" at bounding box center [1035, 491] width 623 height 76
drag, startPoint x: 987, startPoint y: 501, endPoint x: 854, endPoint y: 481, distance: 134.5
click at [855, 481] on div "Na přednášky nemá cenu chodit, jsou poměrně nudné, ale osobně si myslím, že to …" at bounding box center [1035, 491] width 623 height 76
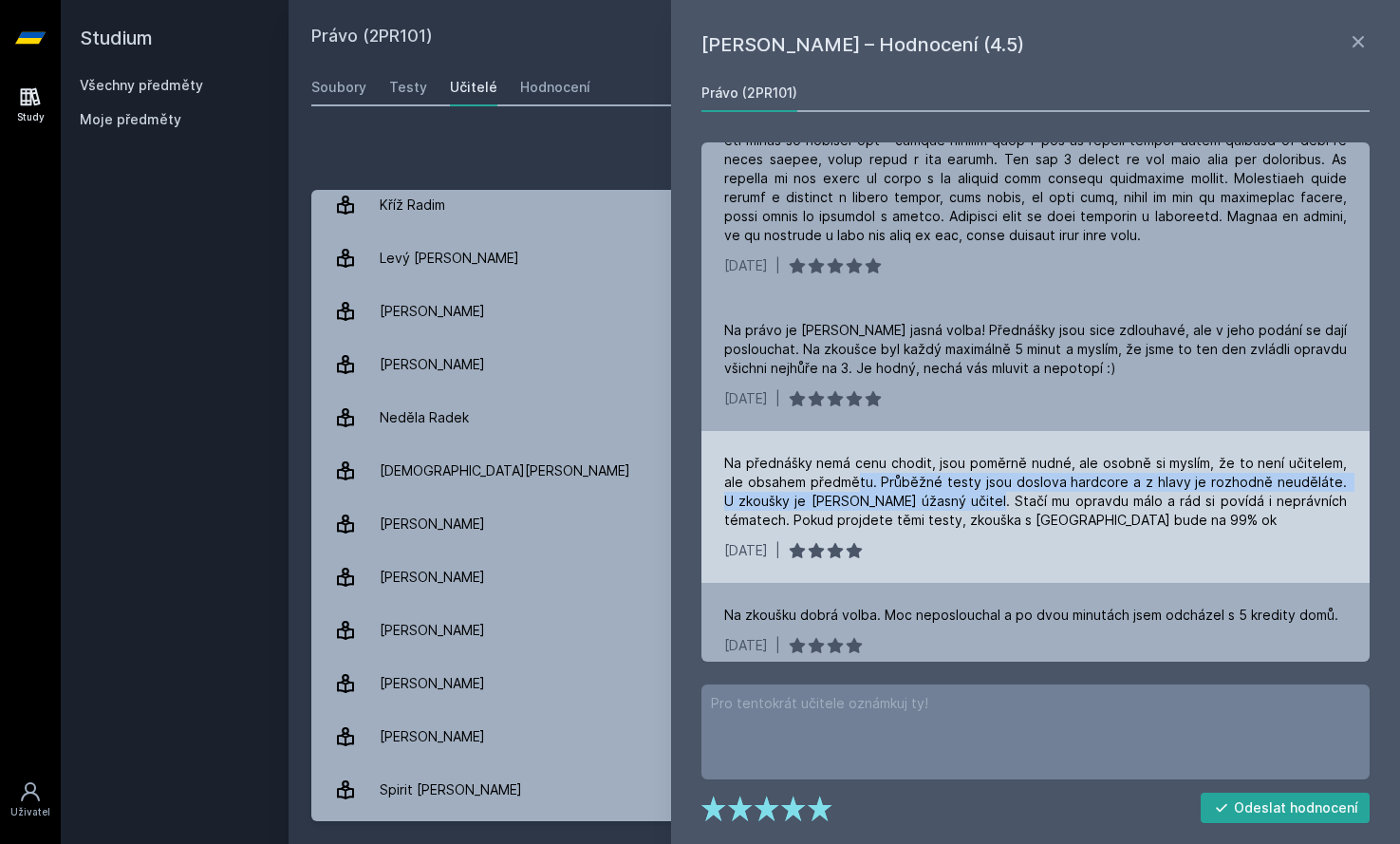
click at [853, 481] on div "Na přednášky nemá cenu chodit, jsou poměrně nudné, ale osobně si myslím, že to …" at bounding box center [1035, 491] width 623 height 76
drag, startPoint x: 829, startPoint y: 481, endPoint x: 932, endPoint y: 498, distance: 104.4
click at [932, 498] on div "Na přednášky nemá cenu chodit, jsou poměrně nudné, ale osobně si myslím, že to …" at bounding box center [1035, 491] width 623 height 76
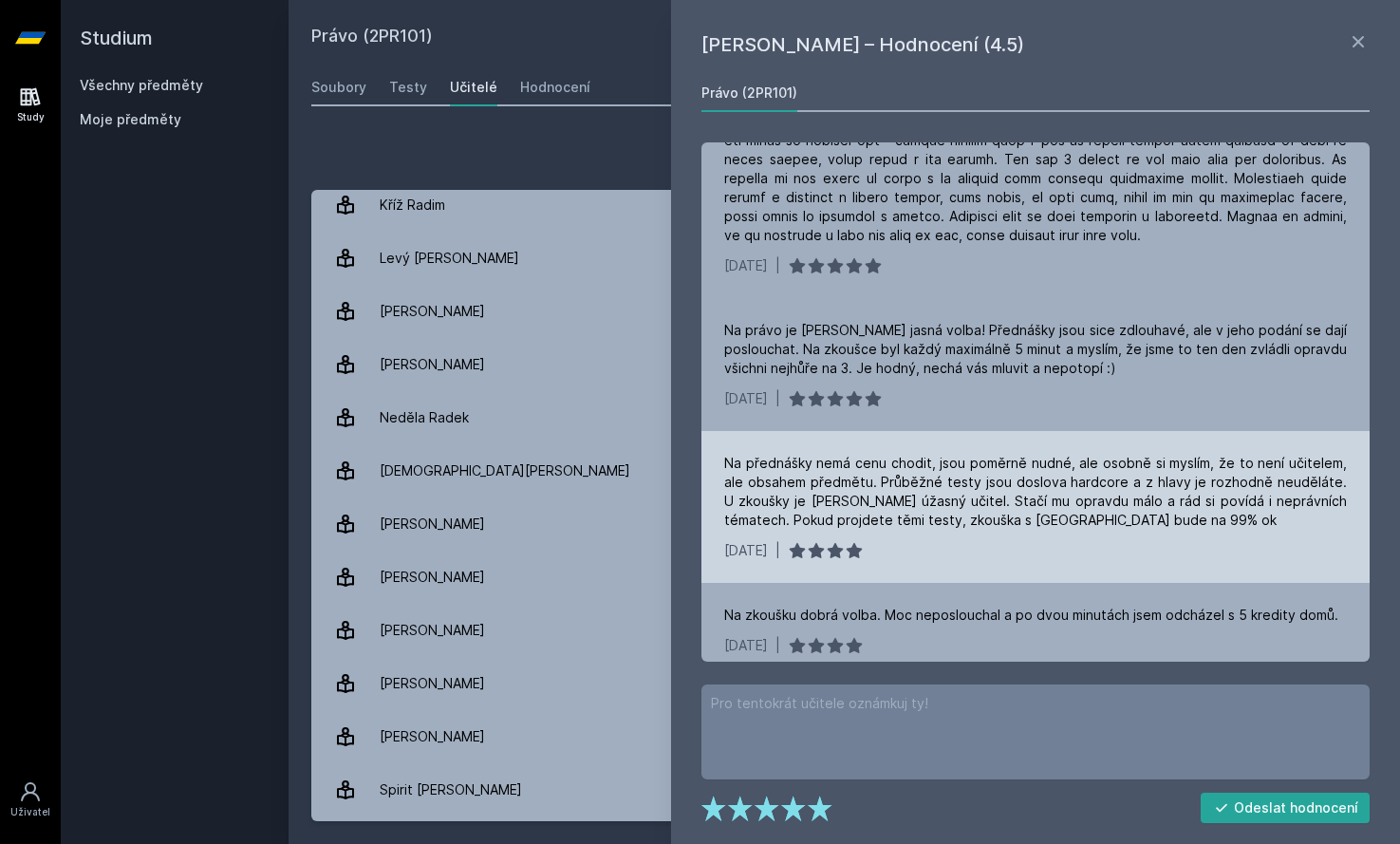
click at [935, 498] on div "Na přednášky nemá cenu chodit, jsou poměrně nudné, ale osobně si myslím, že to …" at bounding box center [1035, 491] width 623 height 76
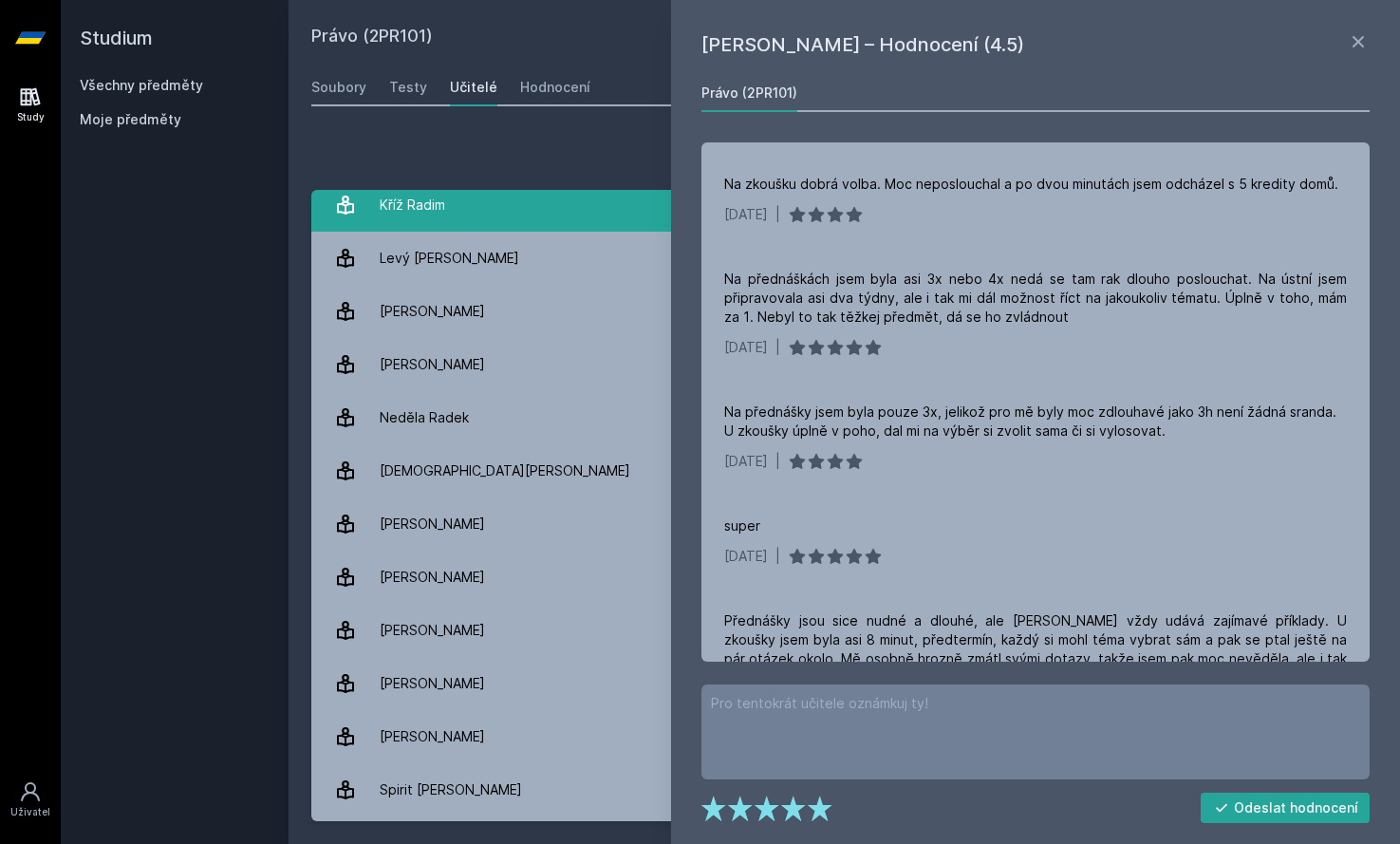
scroll to position [588, 0]
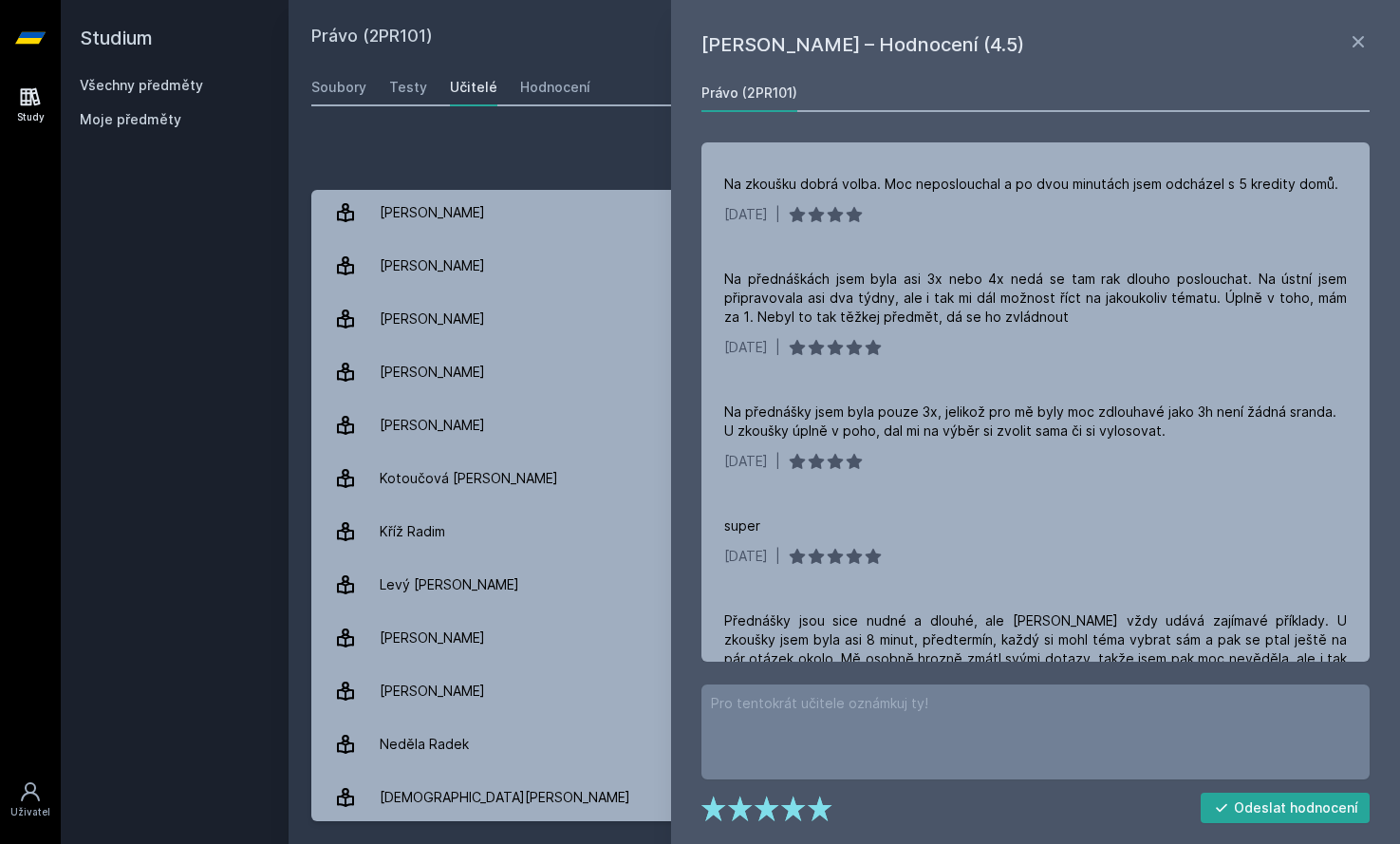
click at [487, 92] on div "Učitelé" at bounding box center [474, 87] width 47 height 19
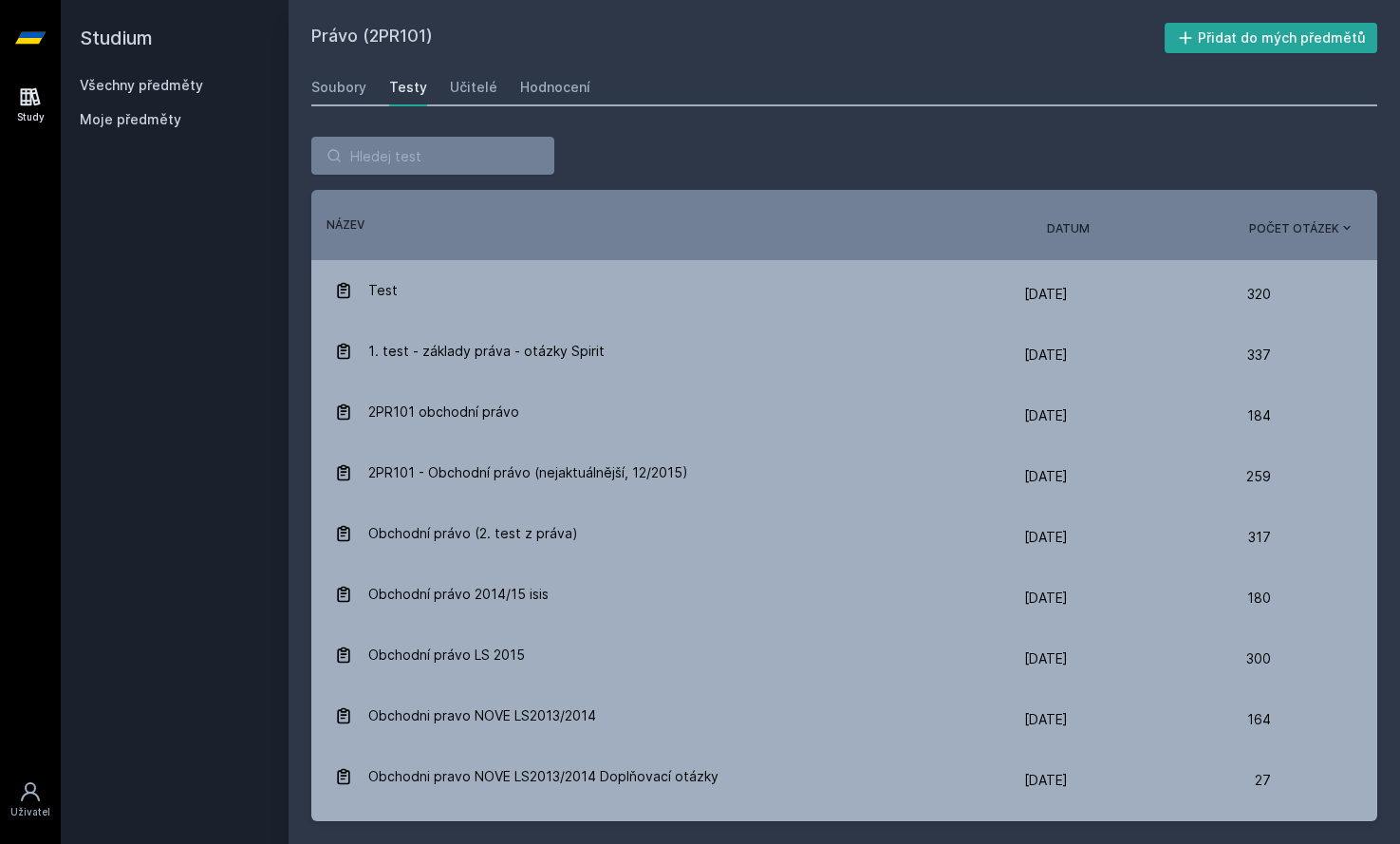
click at [133, 83] on link "Všechny předměty" at bounding box center [141, 85] width 123 height 16
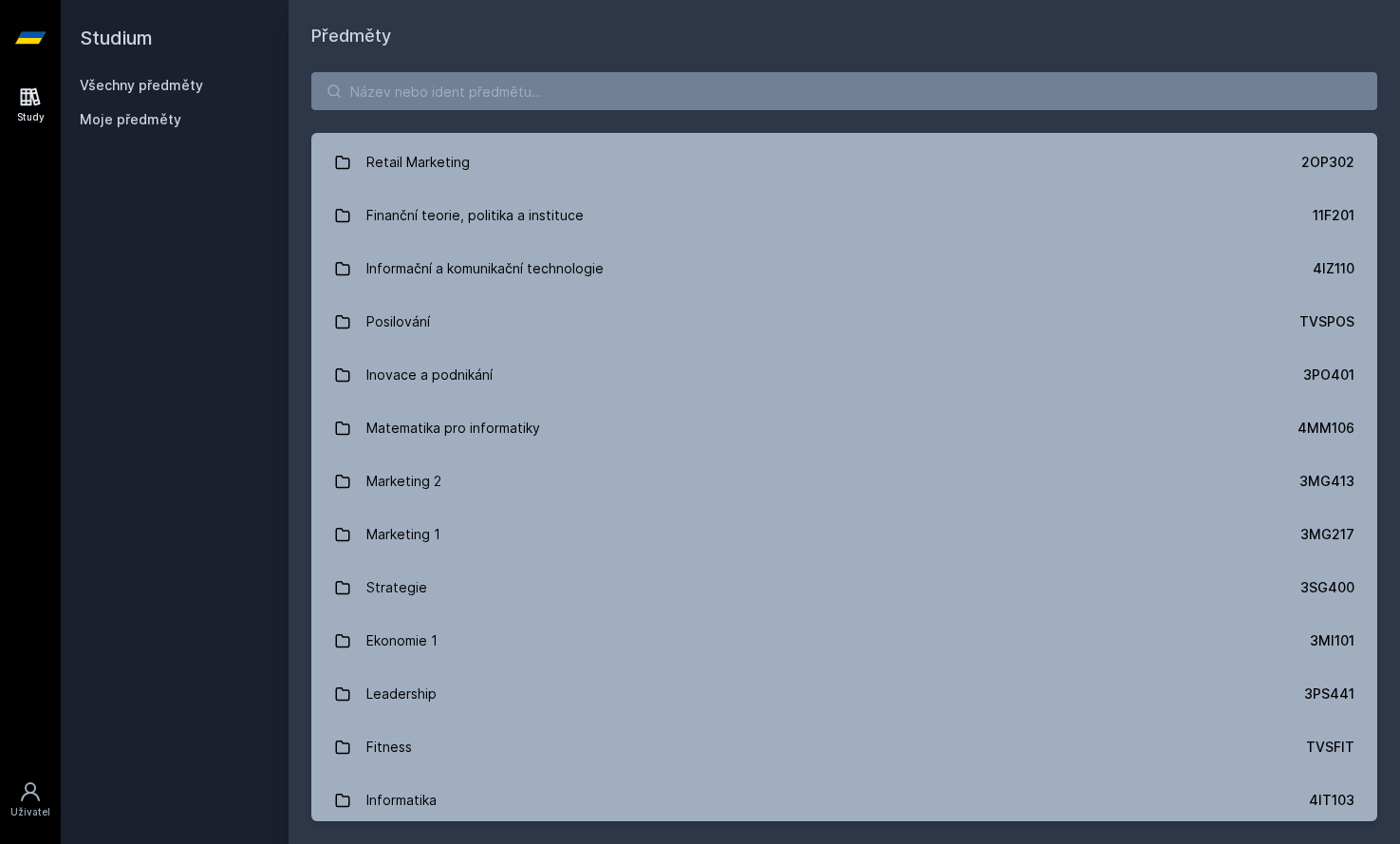
scroll to position [1631, 0]
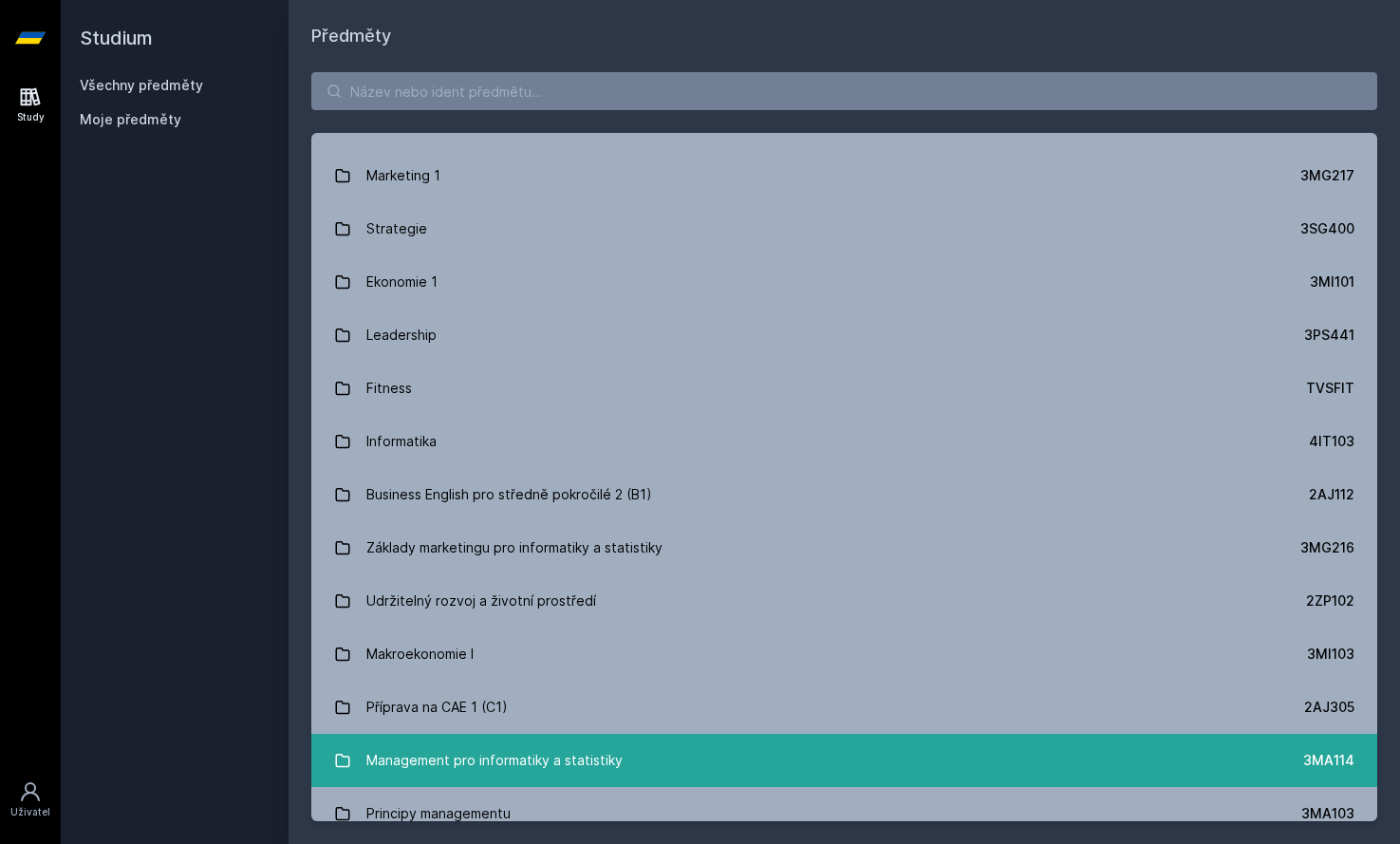
click at [626, 770] on link "Management pro informatiky a statistiky 3MA114" at bounding box center [844, 760] width 1066 height 53
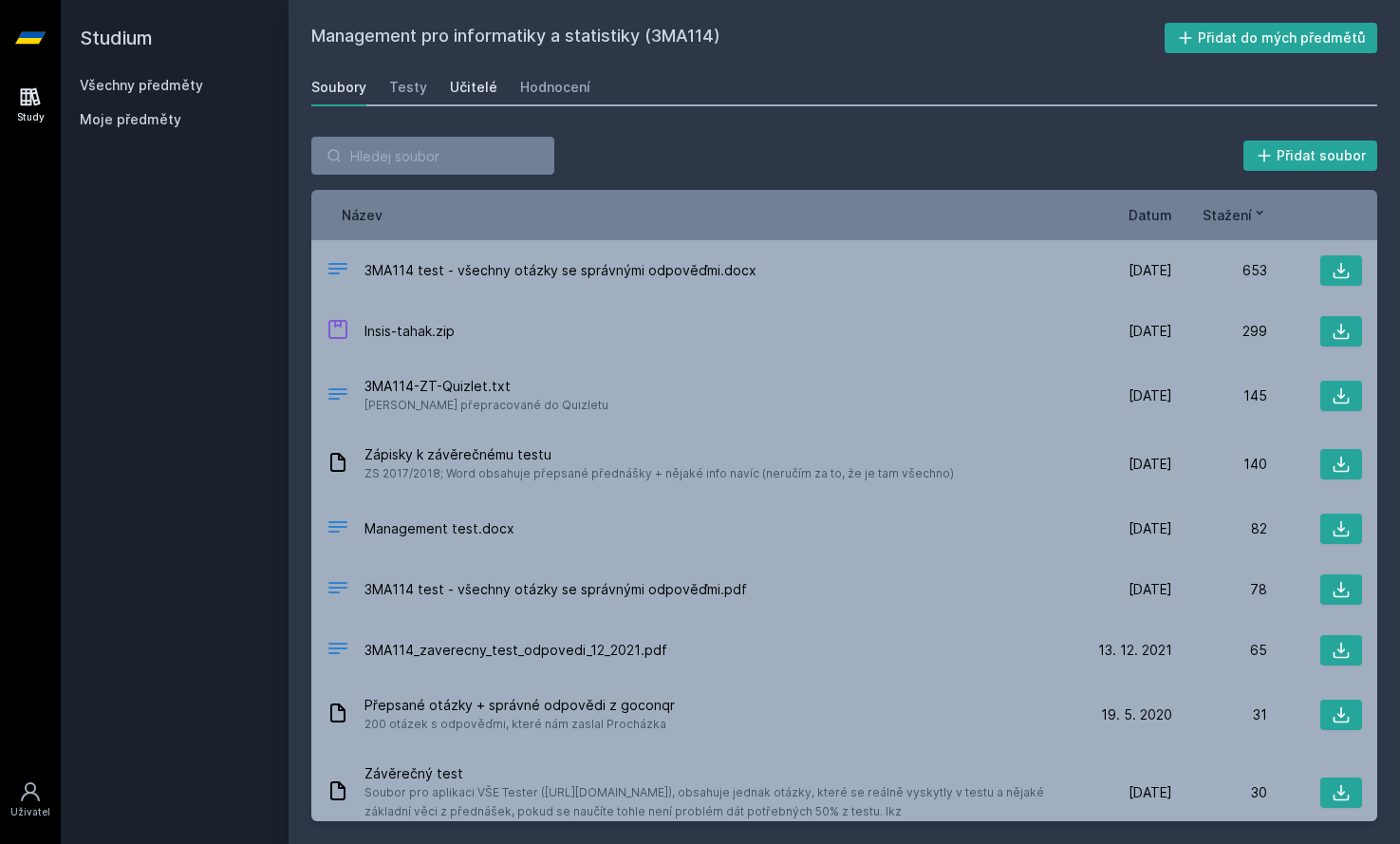
click at [485, 98] on link "Učitelé" at bounding box center [474, 87] width 47 height 38
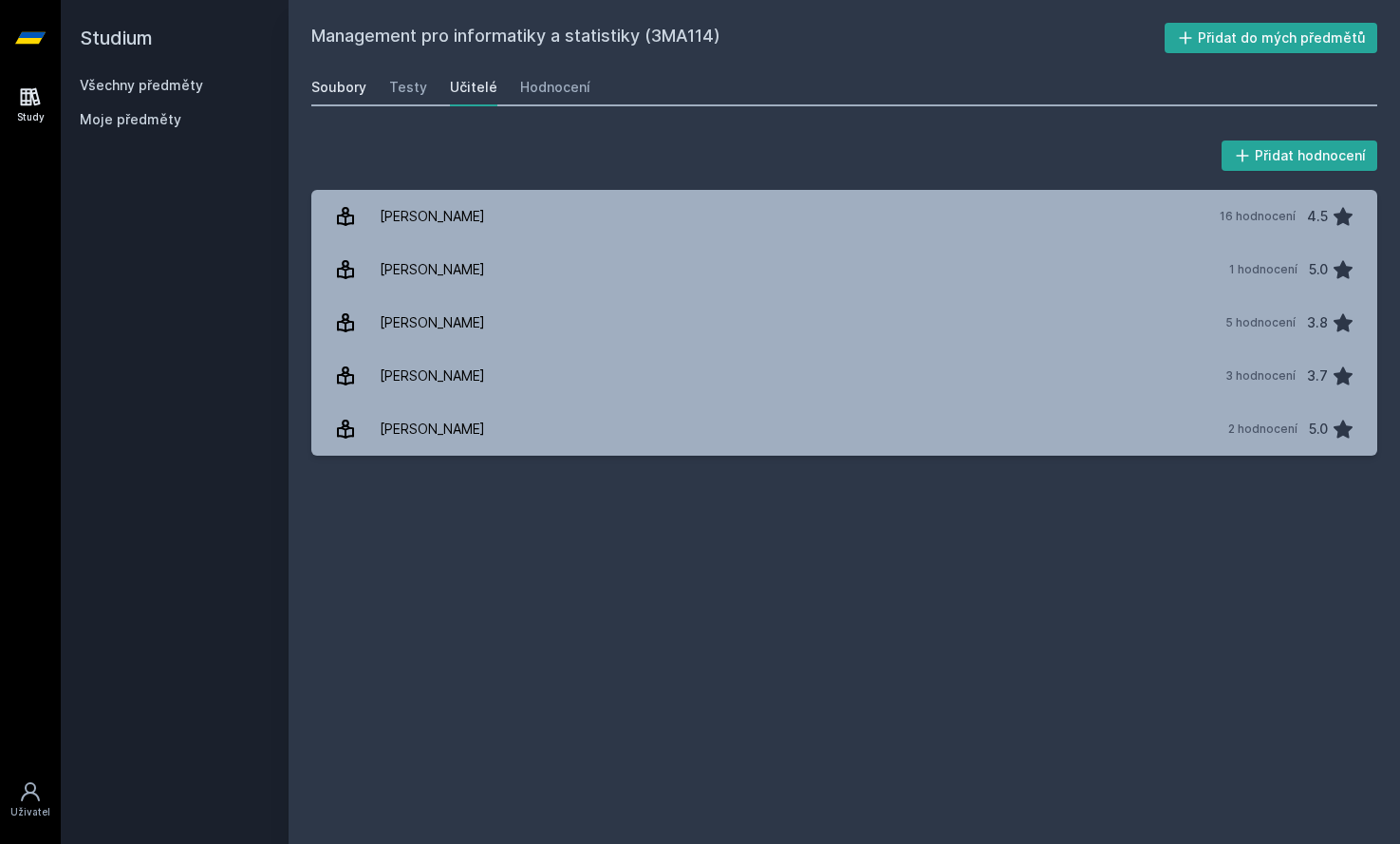
click at [324, 91] on div "Soubory" at bounding box center [339, 87] width 55 height 19
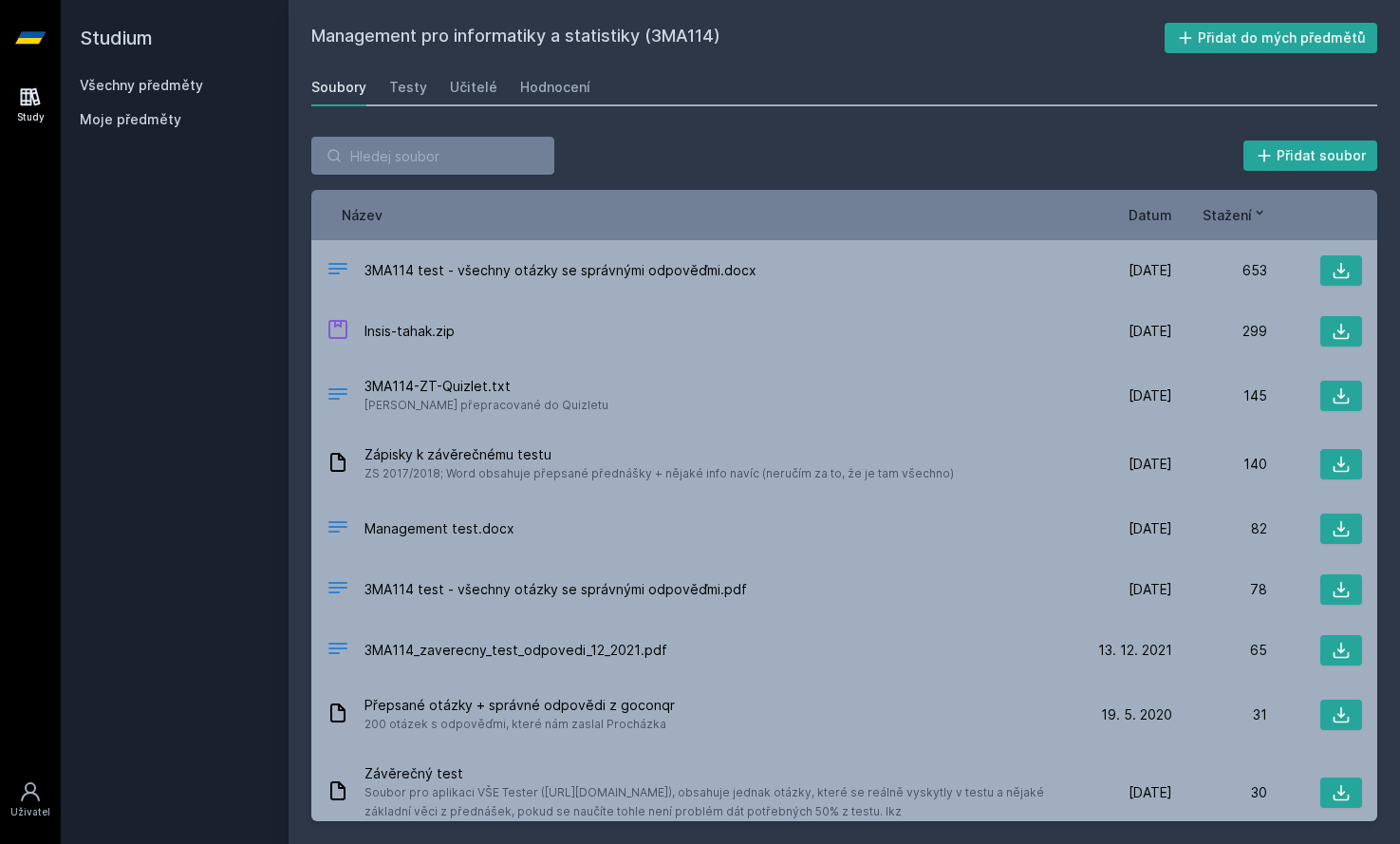
click at [167, 85] on link "Všechny předměty" at bounding box center [141, 85] width 123 height 16
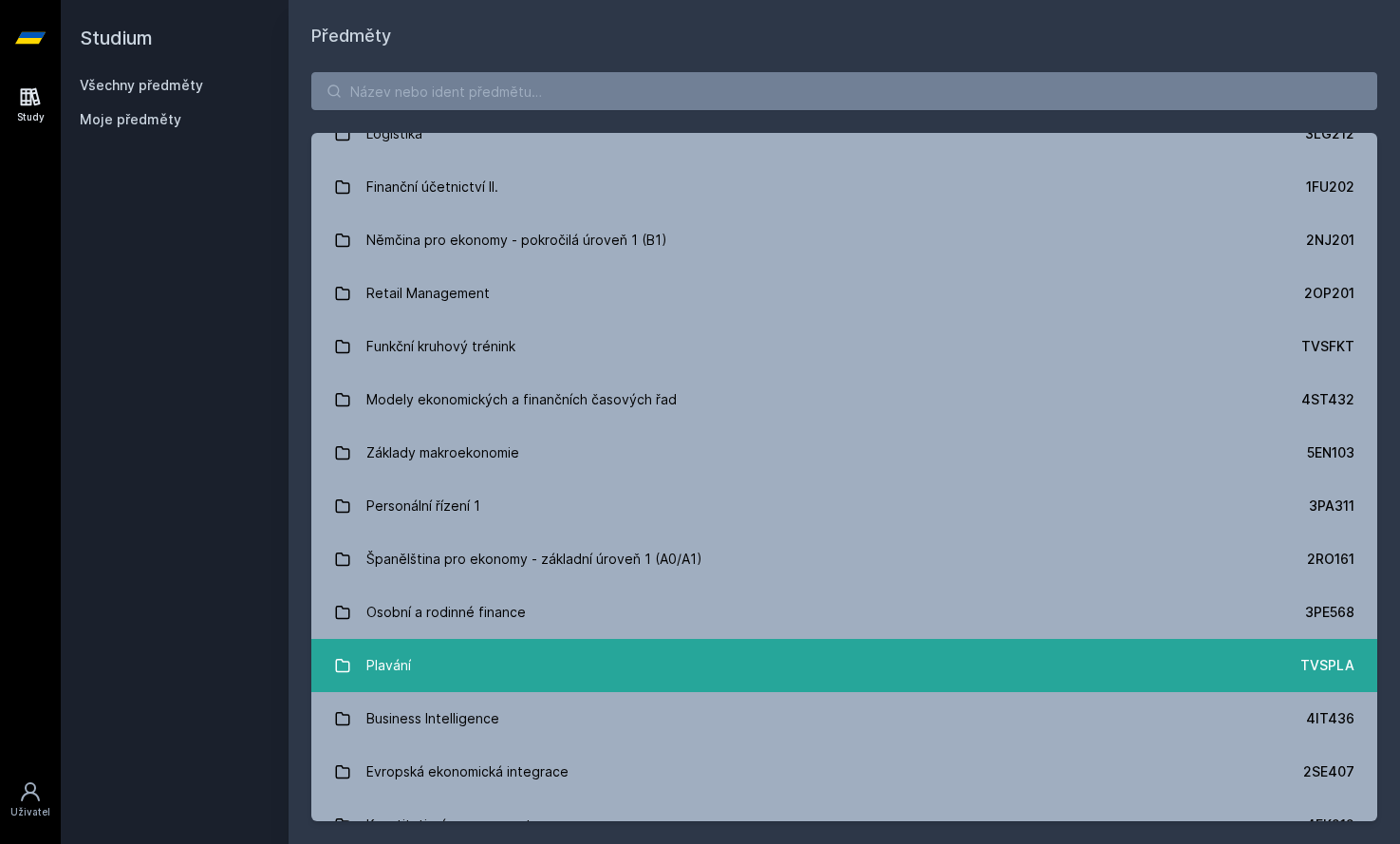
scroll to position [3772, 0]
